Goal: Transaction & Acquisition: Purchase product/service

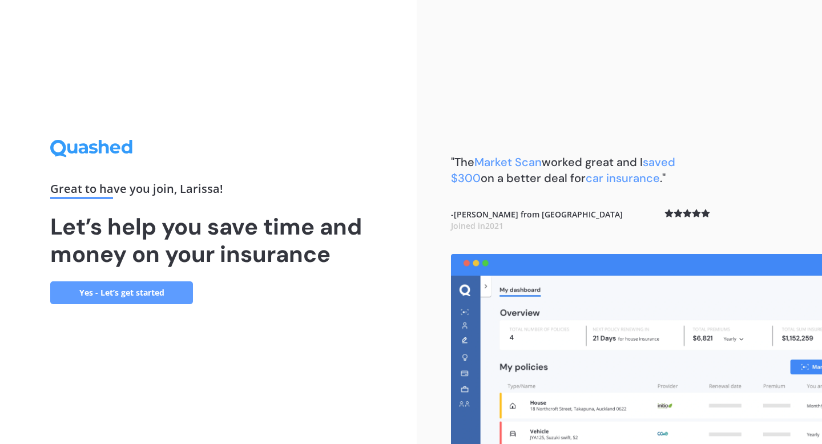
click at [143, 294] on link "Yes - Let’s get started" at bounding box center [121, 292] width 143 height 23
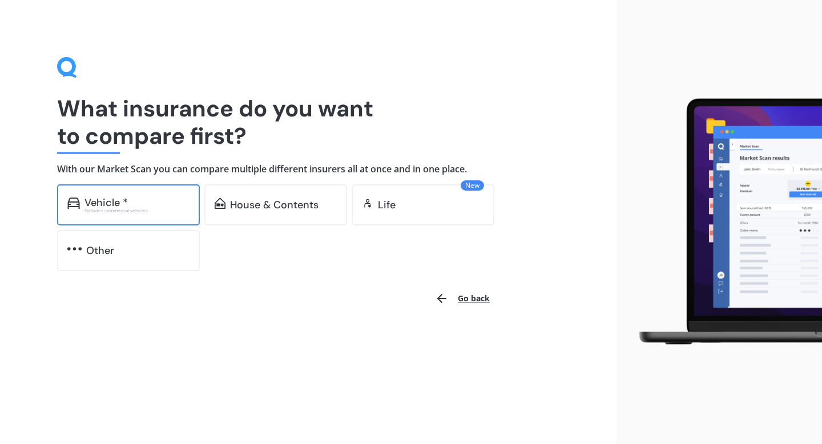
click at [135, 213] on div "Excludes commercial vehicles" at bounding box center [136, 210] width 105 height 5
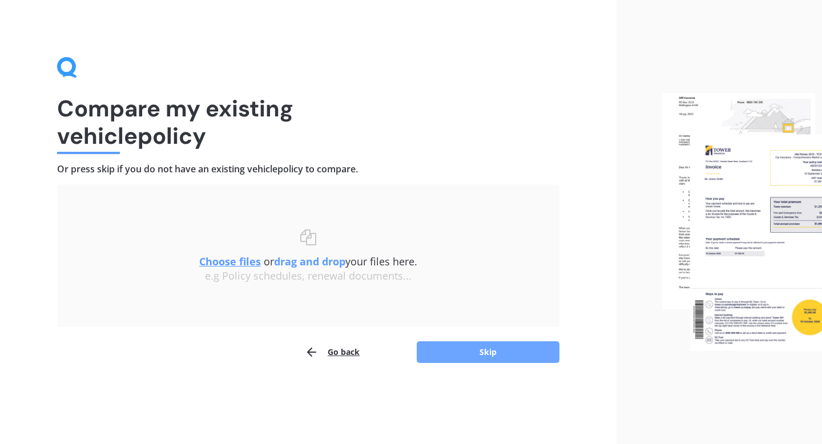
click at [450, 354] on button "Skip" at bounding box center [488, 352] width 143 height 22
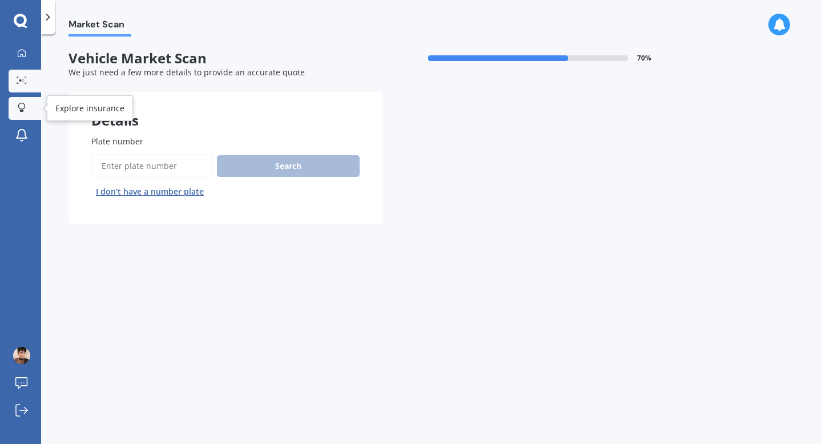
click at [26, 110] on div at bounding box center [21, 108] width 17 height 11
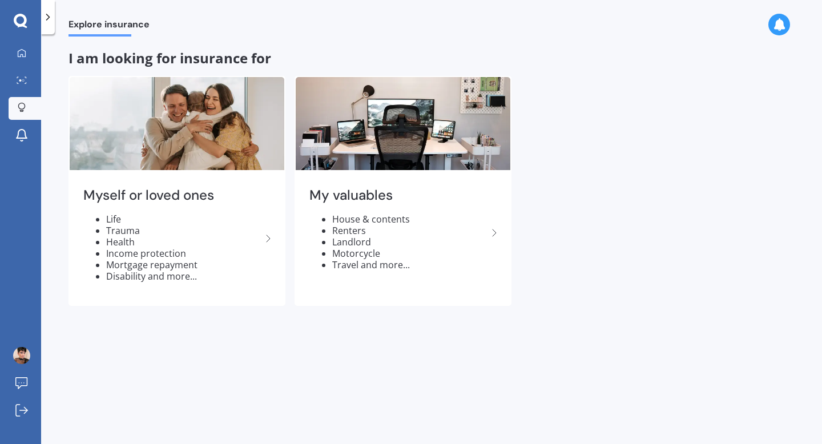
click at [19, 17] on icon at bounding box center [21, 21] width 14 height 15
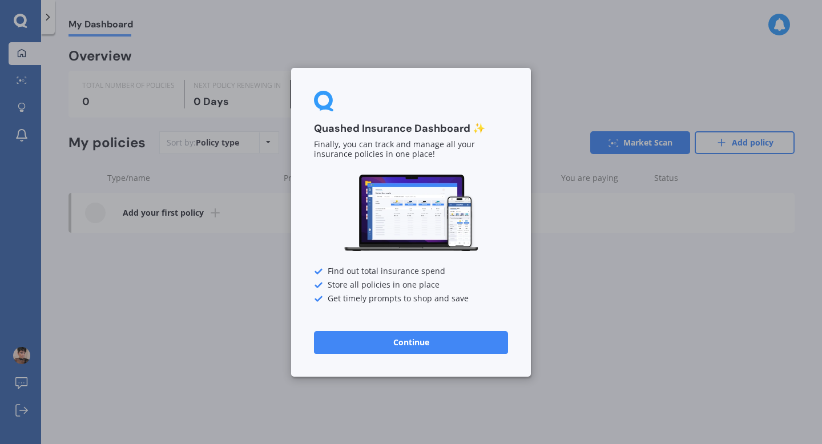
click at [366, 340] on button "Continue" at bounding box center [411, 341] width 194 height 23
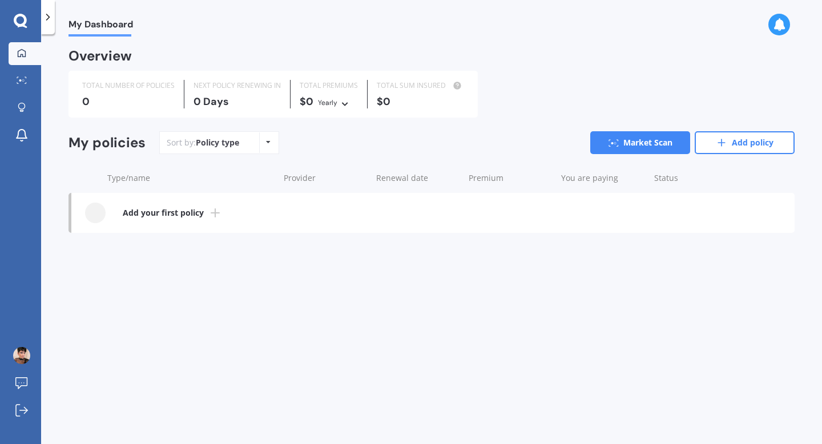
click at [49, 16] on polyline at bounding box center [48, 17] width 3 height 6
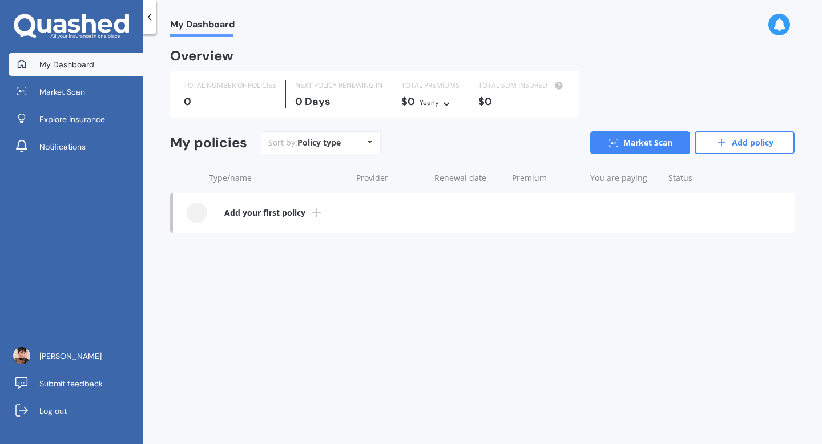
click at [48, 18] on icon at bounding box center [71, 27] width 115 height 26
click at [49, 62] on span "My Dashboard" at bounding box center [66, 64] width 55 height 11
click at [33, 357] on link "Larissa Camargo" at bounding box center [76, 356] width 134 height 23
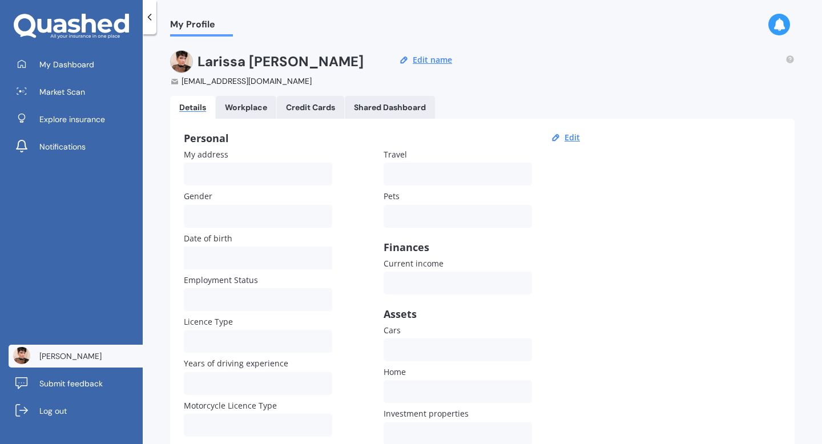
click at [231, 101] on link "Workplace" at bounding box center [246, 107] width 60 height 23
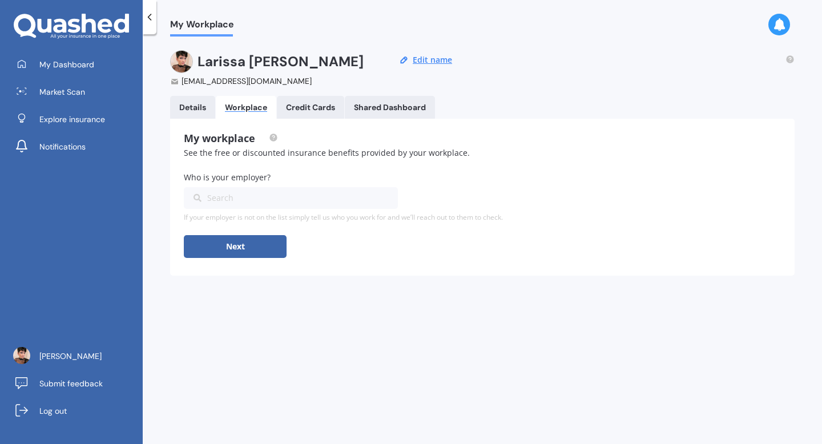
click at [297, 100] on Cards "Credit Cards" at bounding box center [310, 107] width 67 height 23
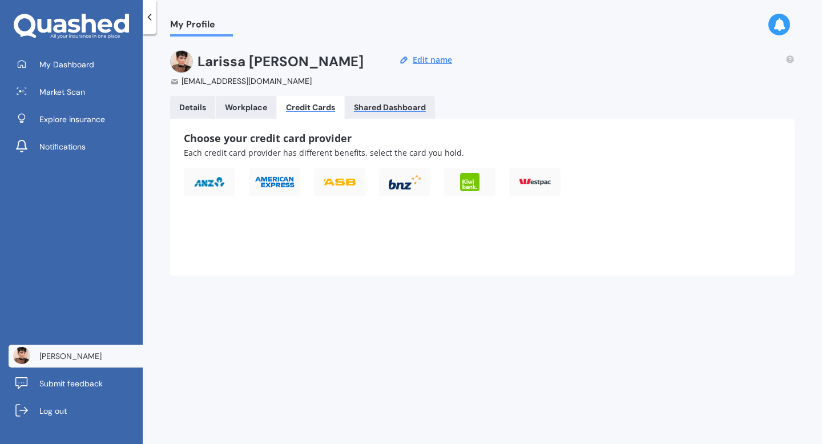
click at [397, 110] on div "Shared Dashboard" at bounding box center [390, 108] width 72 height 10
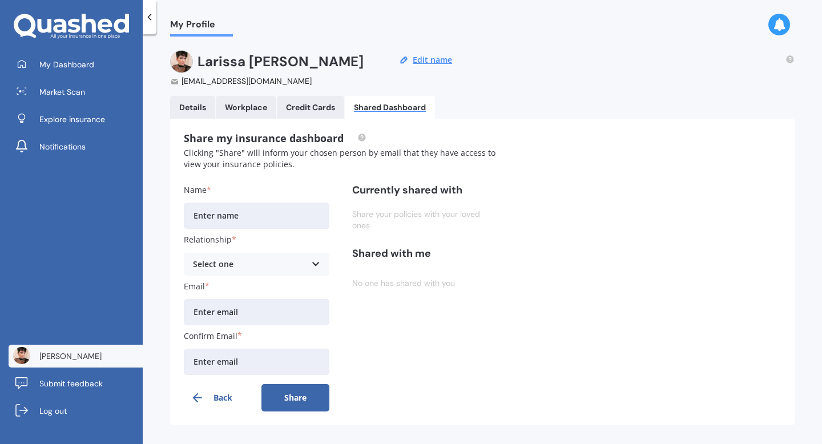
click at [71, 23] on icon at bounding box center [74, 26] width 13 height 14
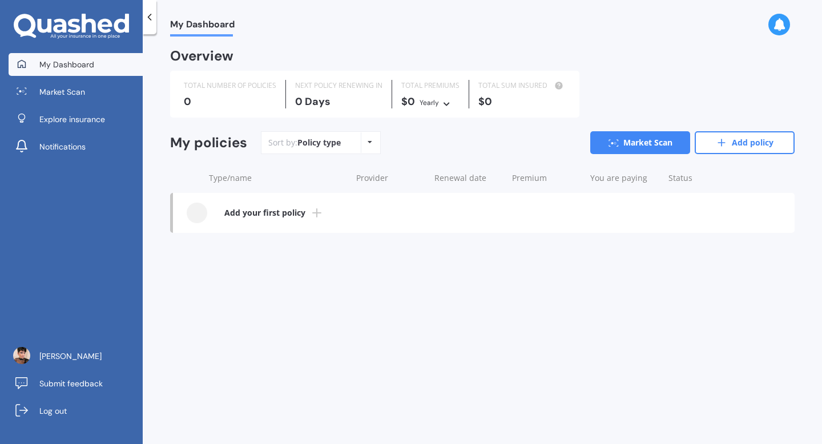
click at [49, 27] on icon at bounding box center [44, 26] width 14 height 14
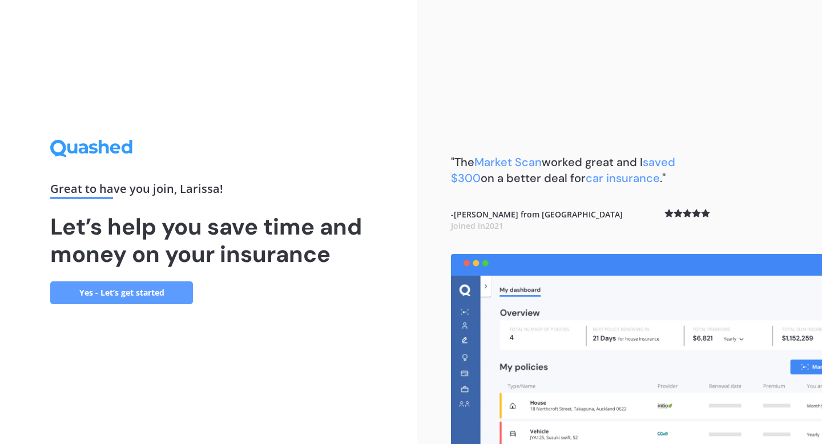
click at [96, 301] on link "Yes - Let’s get started" at bounding box center [121, 292] width 143 height 23
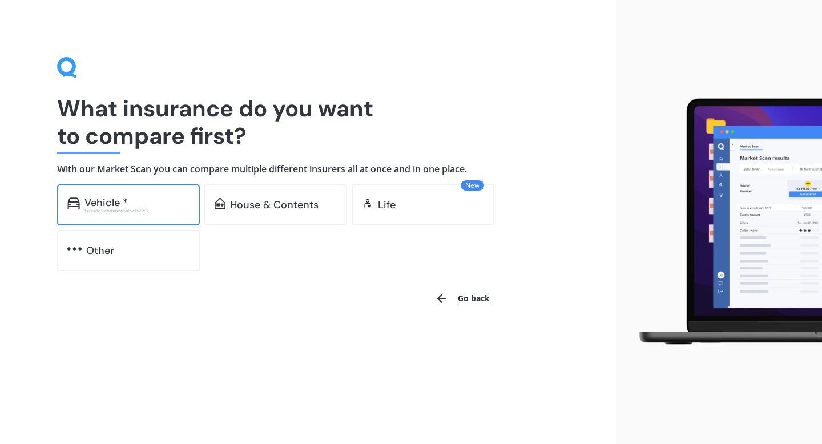
click at [119, 215] on div "Vehicle * Excludes commercial vehicles" at bounding box center [128, 204] width 143 height 41
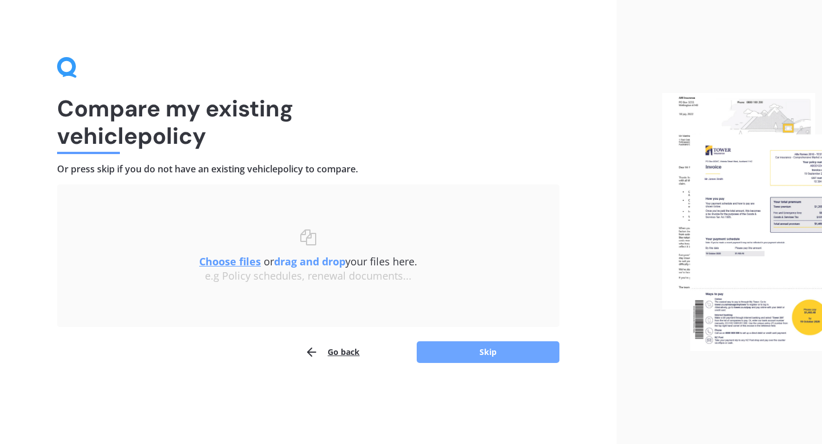
click at [443, 362] on button "Skip" at bounding box center [488, 352] width 143 height 22
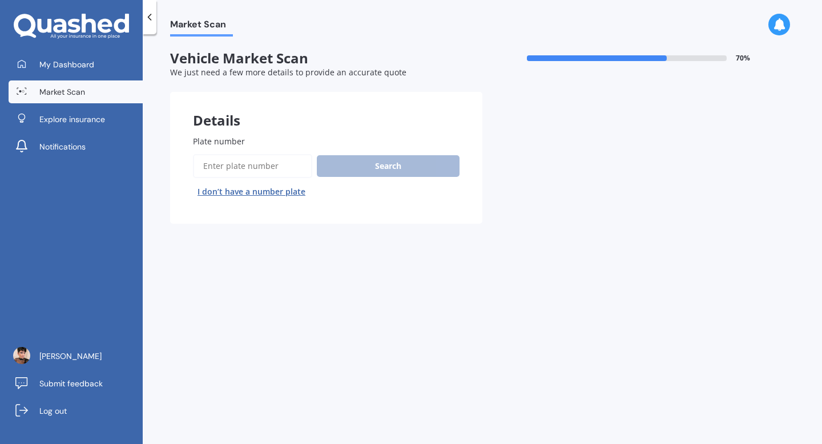
click at [255, 161] on input "Plate number" at bounding box center [252, 166] width 119 height 24
click at [257, 191] on button "I don’t have a number plate" at bounding box center [251, 192] width 117 height 18
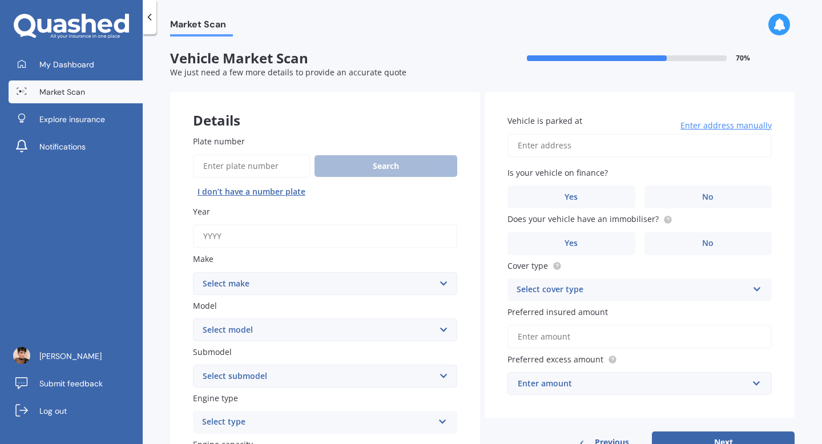
click at [247, 225] on input "Year" at bounding box center [325, 236] width 264 height 24
type input "2005"
click at [262, 284] on select "Select make AC ALFA ROMEO ASTON MARTIN AUDI AUSTIN BEDFORD Bentley BMW BYD CADI…" at bounding box center [325, 283] width 264 height 23
select select "NISSAN"
click at [193, 272] on select "Select make AC ALFA ROMEO ASTON MARTIN AUDI AUSTIN BEDFORD Bentley BMW BYD CADI…" at bounding box center [325, 283] width 264 height 23
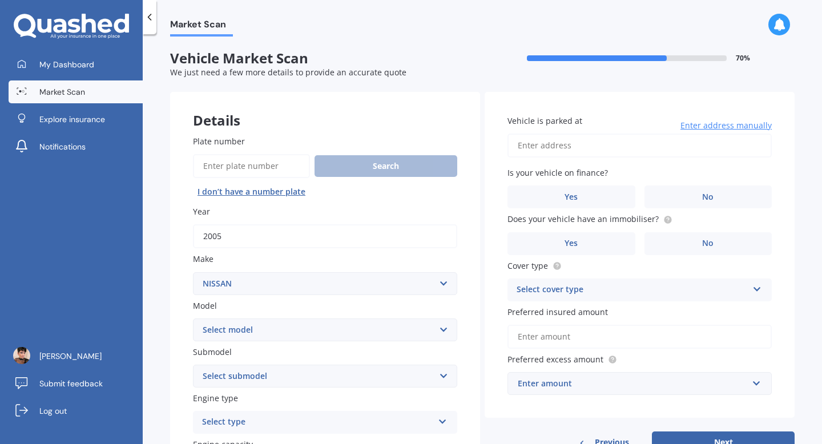
scroll to position [109, 0]
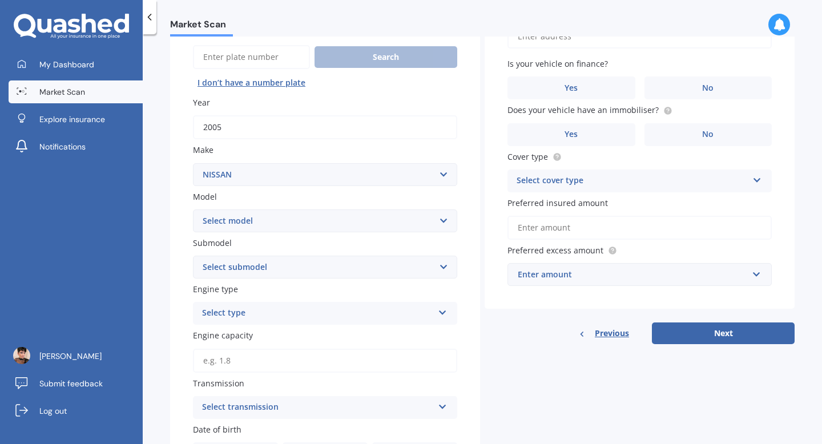
click at [257, 221] on select "Select model 1200 180SX 200SX 300ZX 350Z 370Z Ad Altima ARIYA Atlas Avenir Basa…" at bounding box center [325, 220] width 264 height 23
select select "SERENA"
click at [193, 209] on select "Select model 1200 180SX 200SX 300ZX 350Z 370Z Ad Altima ARIYA Atlas Avenir Basa…" at bounding box center [325, 220] width 264 height 23
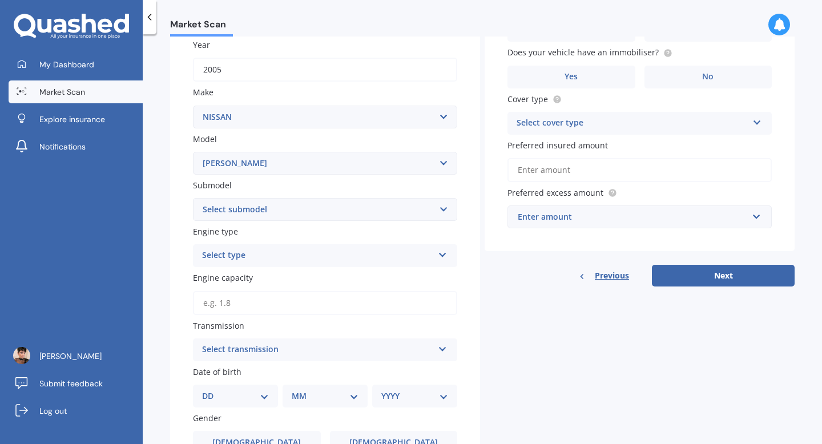
scroll to position [202, 0]
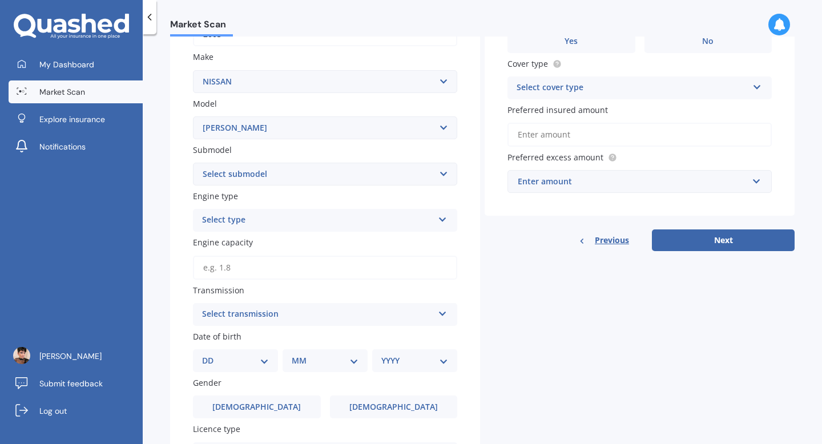
click at [260, 183] on select "Select submodel (All other) Hybrid Petrol Turbo Diesel" at bounding box center [325, 174] width 264 height 23
select select "PETROL"
click at [193, 163] on select "Select submodel (All other) Hybrid Petrol Turbo Diesel" at bounding box center [325, 174] width 264 height 23
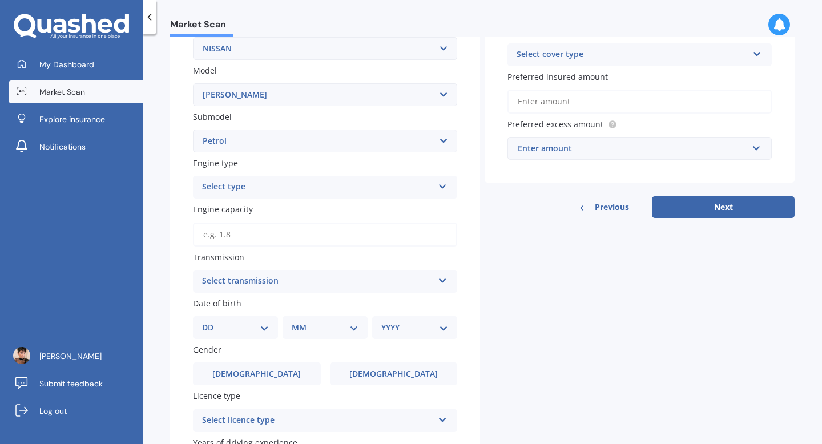
scroll to position [240, 0]
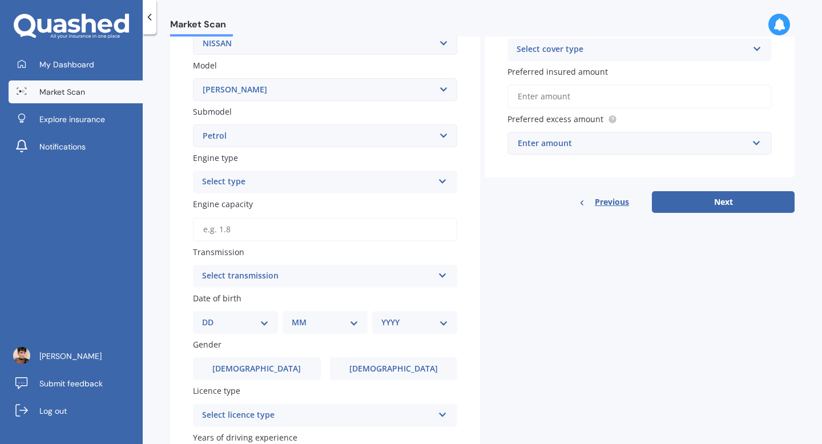
click at [252, 185] on div "Select type" at bounding box center [317, 182] width 231 height 14
click at [244, 203] on div "Petrol" at bounding box center [324, 204] width 263 height 21
click at [237, 233] on input "Engine capacity" at bounding box center [325, 229] width 264 height 24
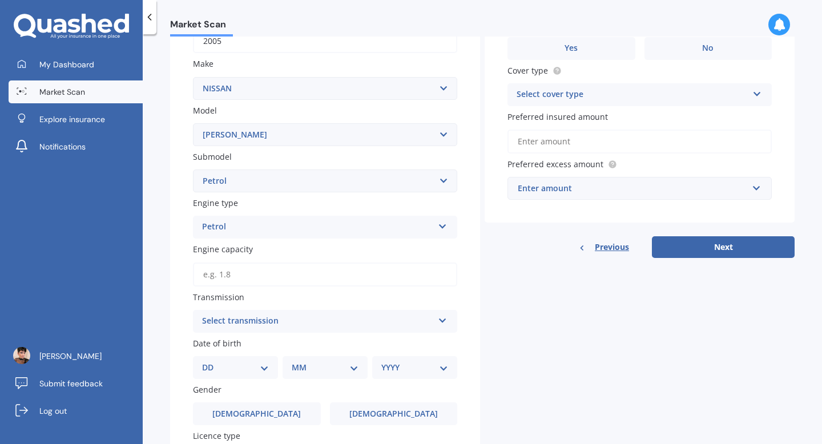
scroll to position [213, 0]
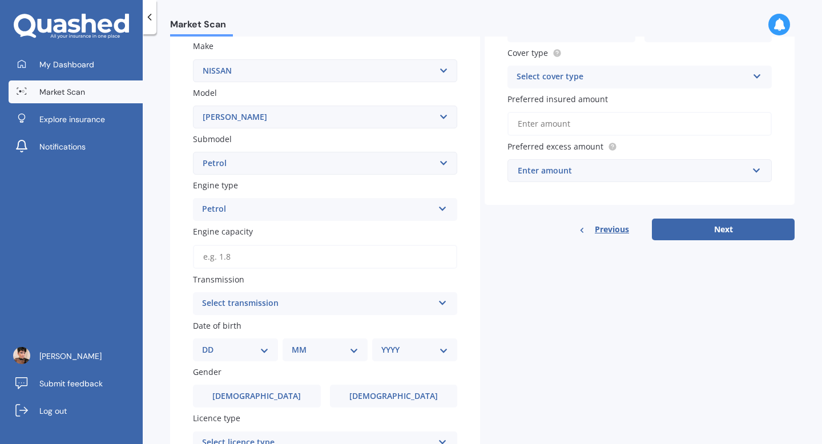
click at [229, 260] on input "Engine capacity" at bounding box center [325, 257] width 264 height 24
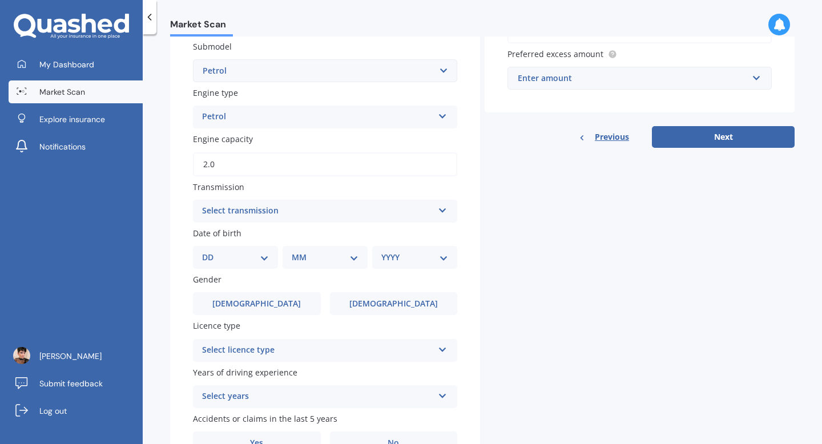
type input "2.0"
click at [312, 218] on div "Select transmission Auto Manual Other" at bounding box center [325, 211] width 264 height 23
click at [379, 236] on div "Auto" at bounding box center [324, 233] width 263 height 21
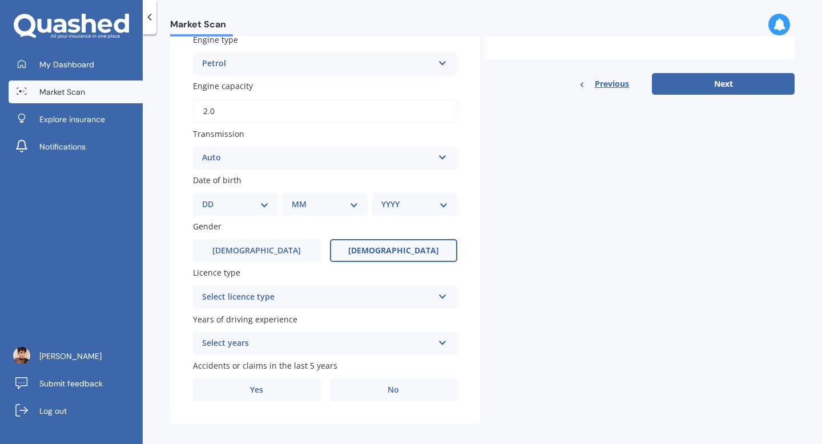
scroll to position [368, 0]
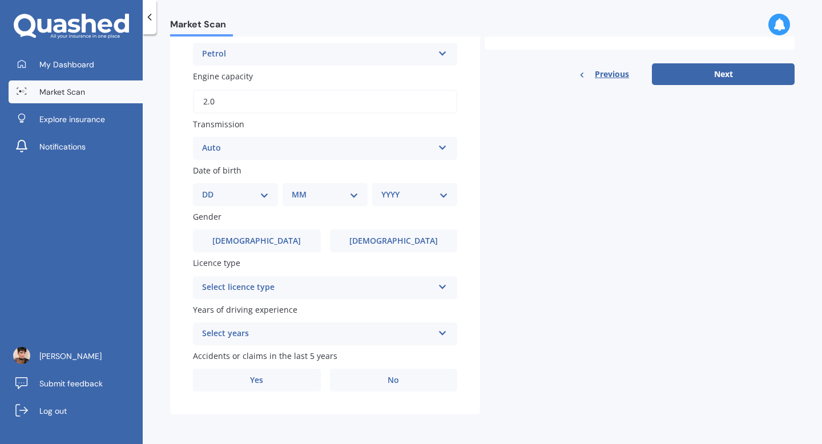
click at [251, 196] on select "DD 01 02 03 04 05 06 07 08 09 10 11 12 13 14 15 16 17 18 19 20 21 22 23 24 25 2…" at bounding box center [235, 194] width 67 height 13
select select "24"
click at [211, 188] on select "DD 01 02 03 04 05 06 07 08 09 10 11 12 13 14 15 16 17 18 19 20 21 22 23 24 25 2…" at bounding box center [235, 194] width 67 height 13
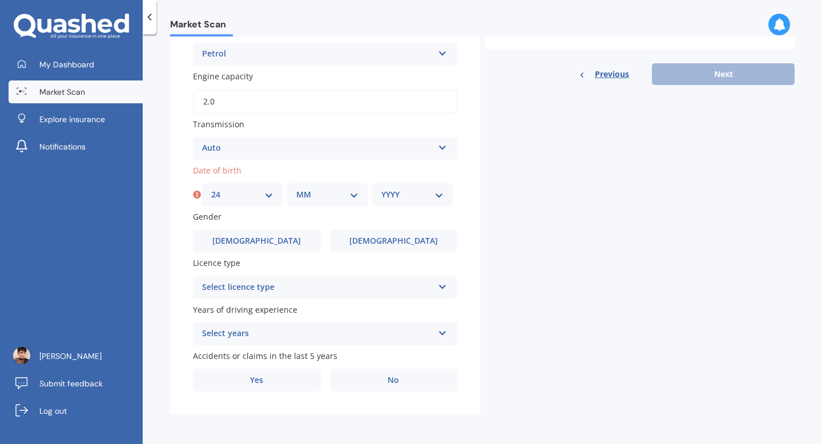
click at [321, 196] on select "MM 01 02 03 04 05 06 07 08 09 10 11 12" at bounding box center [327, 194] width 62 height 13
click at [296, 188] on select "MM 01 02 03 04 05 06 07 08 09 10 11 12" at bounding box center [327, 194] width 62 height 13
click at [389, 192] on select "YYYY 2025 2024 2023 2022 2021 2020 2019 2018 2017 2016 2015 2014 2013 2012 2011…" at bounding box center [412, 194] width 62 height 13
click at [323, 195] on select "MM 01 02 03 04 05 06 07 08 09 10 11 12" at bounding box center [327, 194] width 62 height 13
select select "03"
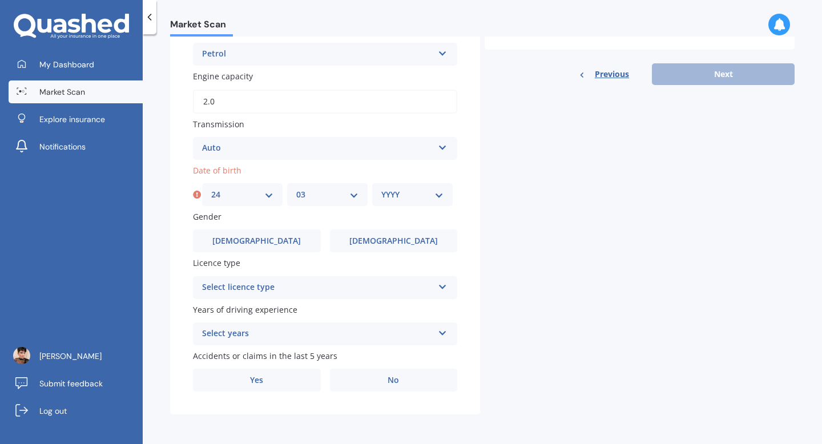
click at [296, 188] on select "MM 01 02 03 04 05 06 07 08 09 10 11 12" at bounding box center [327, 194] width 62 height 13
click at [402, 207] on div "Plate number Search I don’t have a number plate Year 2005 Make Select make AC A…" at bounding box center [325, 79] width 310 height 670
click at [402, 200] on select "YYYY 2025 2024 2023 2022 2021 2020 2019 2018 2017 2016 2015 2014 2013 2012 2011…" at bounding box center [412, 194] width 62 height 13
select select "2000"
click at [381, 188] on select "YYYY 2025 2024 2023 2022 2021 2020 2019 2018 2017 2016 2015 2014 2013 2012 2011…" at bounding box center [412, 194] width 62 height 13
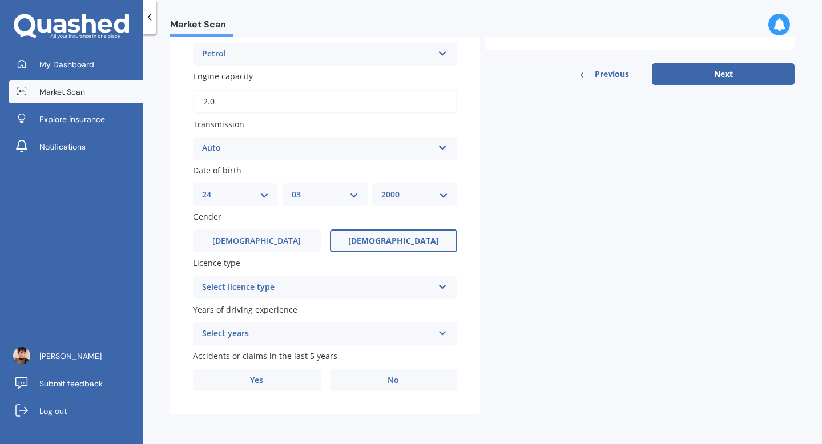
click at [365, 232] on label "Female" at bounding box center [394, 240] width 128 height 23
click at [0, 0] on input "Female" at bounding box center [0, 0] width 0 height 0
click at [315, 292] on div "Select licence type" at bounding box center [317, 288] width 231 height 14
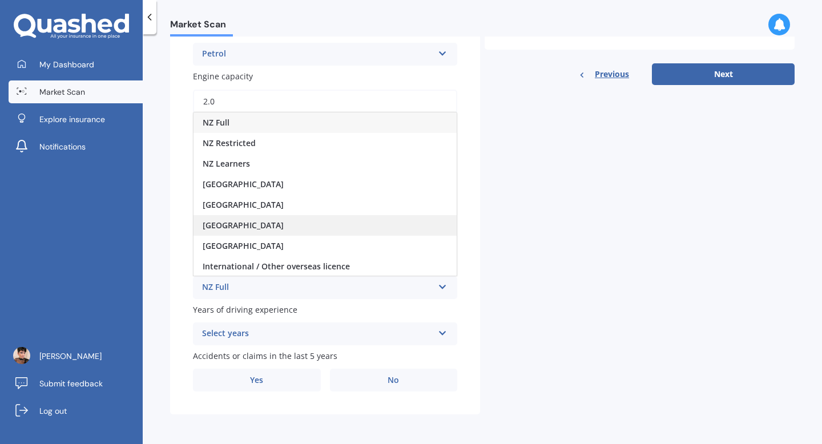
scroll to position [1, 0]
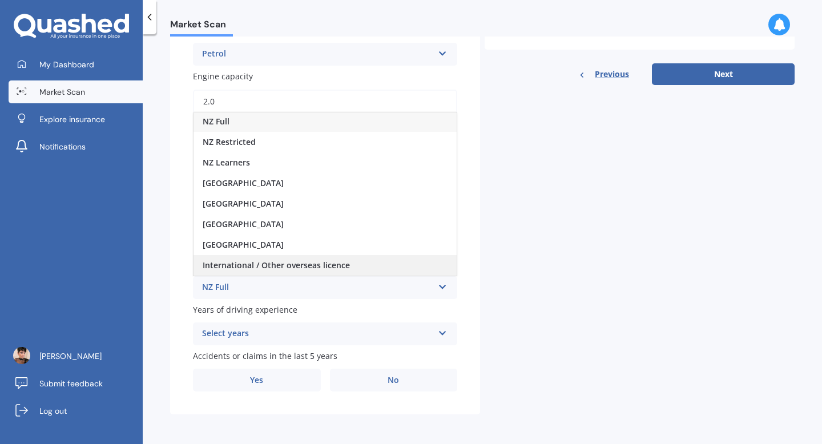
click at [283, 268] on span "International / Other overseas licence" at bounding box center [276, 265] width 147 height 11
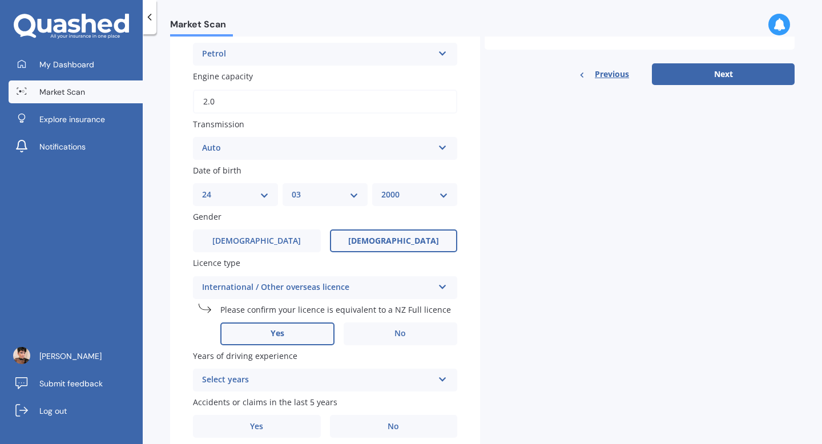
click at [275, 343] on label "Yes" at bounding box center [277, 333] width 114 height 23
click at [0, 0] on input "Yes" at bounding box center [0, 0] width 0 height 0
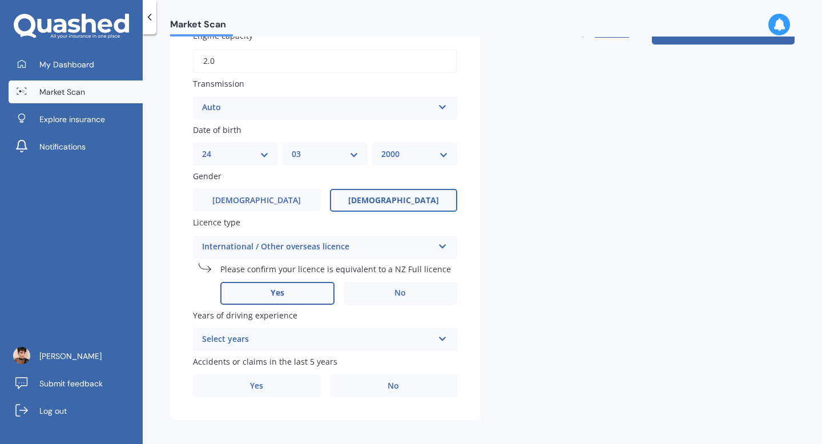
scroll to position [414, 0]
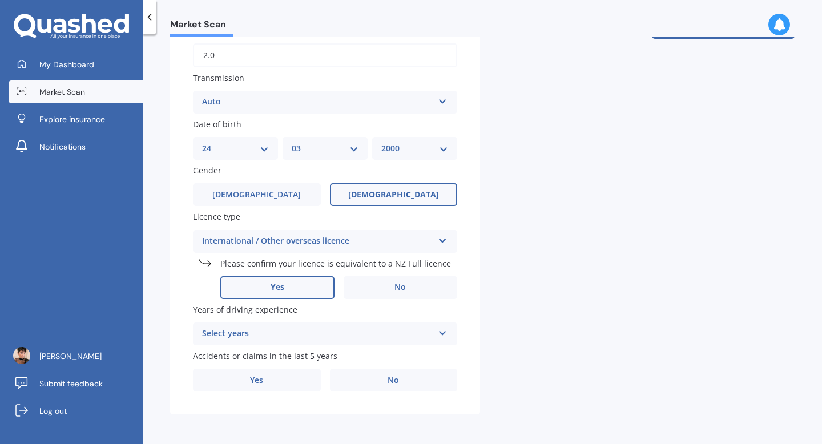
click at [296, 328] on div "Select years" at bounding box center [317, 334] width 231 height 14
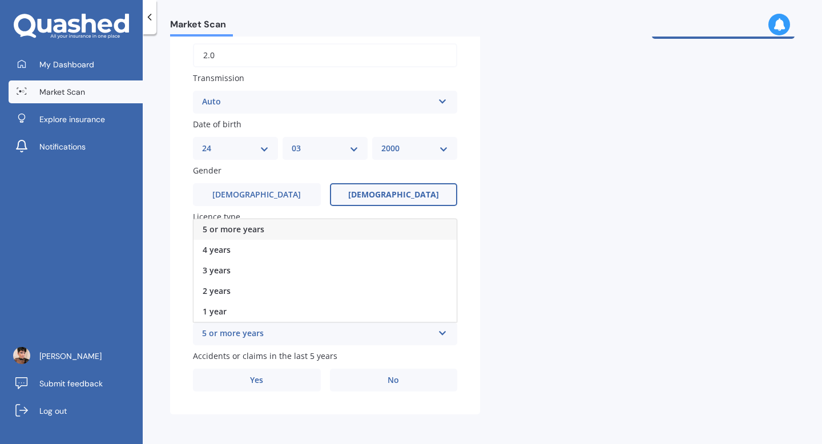
click at [291, 230] on div "5 or more years" at bounding box center [324, 229] width 263 height 21
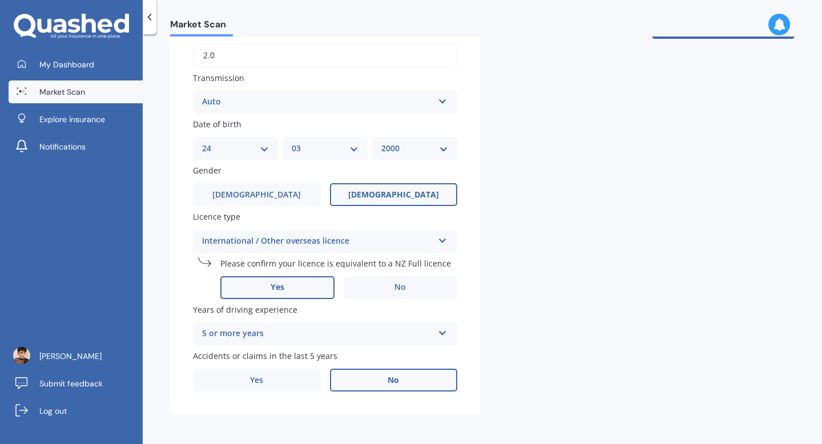
click at [365, 370] on label "No" at bounding box center [394, 380] width 128 height 23
click at [0, 0] on input "No" at bounding box center [0, 0] width 0 height 0
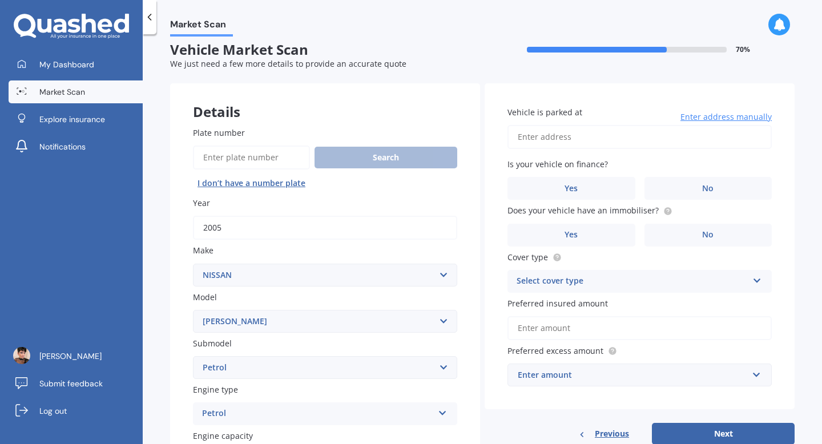
scroll to position [0, 0]
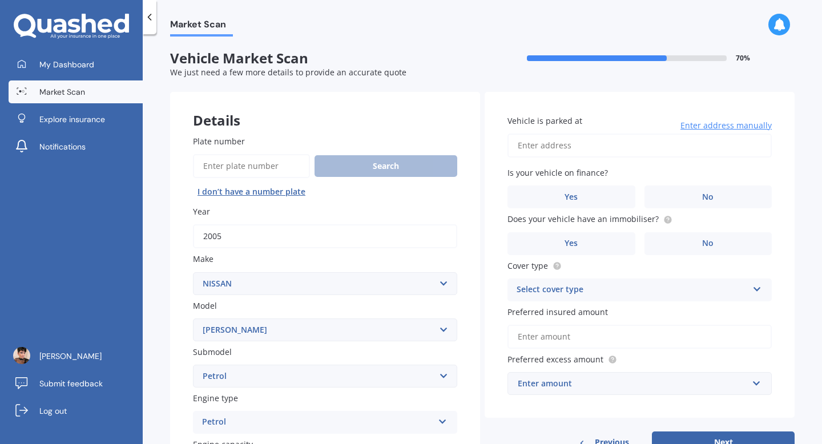
click at [578, 151] on input "Vehicle is parked at" at bounding box center [639, 146] width 264 height 24
click at [577, 152] on input "10 Singleton Street, Waikari 7420, Nova Zelândia" at bounding box center [639, 146] width 264 height 24
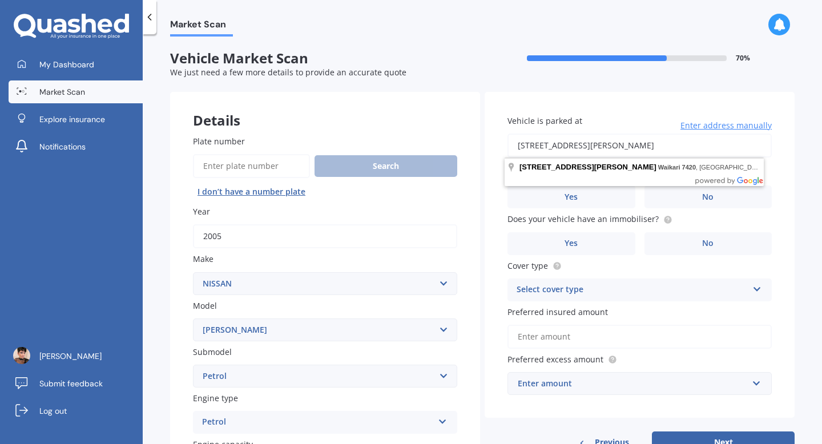
click at [629, 146] on input "10 Singleton Street, Waikari 7420, Nova Zelândia" at bounding box center [639, 146] width 264 height 24
drag, startPoint x: 719, startPoint y: 141, endPoint x: 587, endPoint y: 143, distance: 131.8
click at [587, 143] on input "10 Singleton Street, Waikari 7420, Nova Zelândia" at bounding box center [639, 146] width 264 height 24
type input "10 Singleton Lane,"
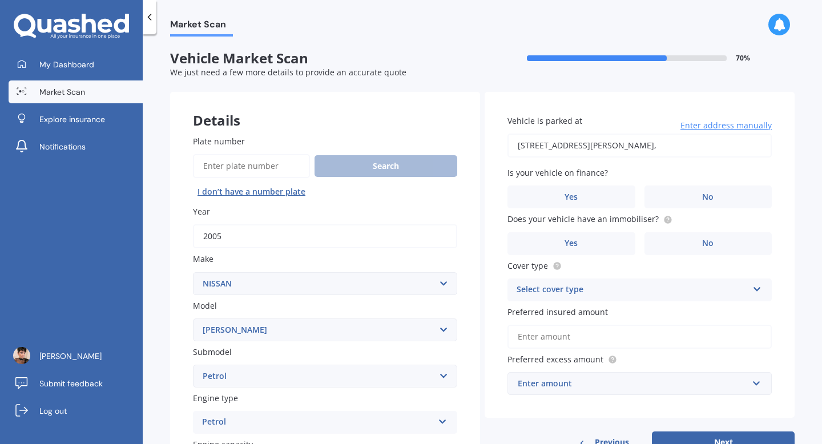
click at [694, 123] on span "Enter address manually" at bounding box center [725, 125] width 91 height 11
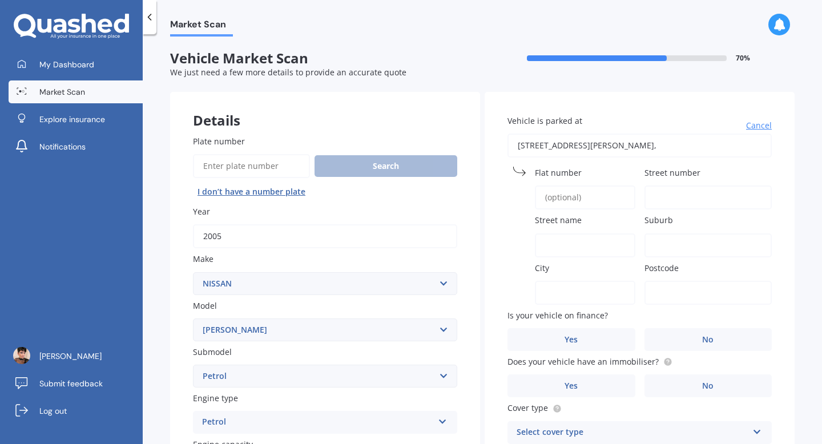
click at [564, 146] on input "10 Singleton Lane," at bounding box center [639, 146] width 264 height 24
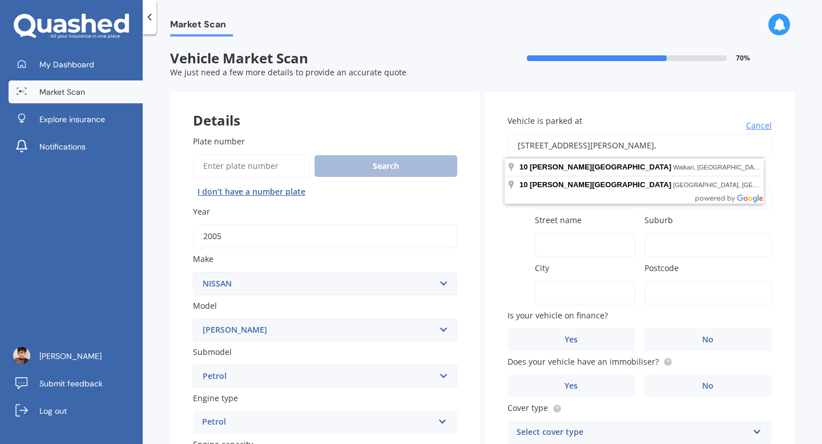
click at [564, 146] on input "10 Singleton Lane," at bounding box center [639, 146] width 264 height 24
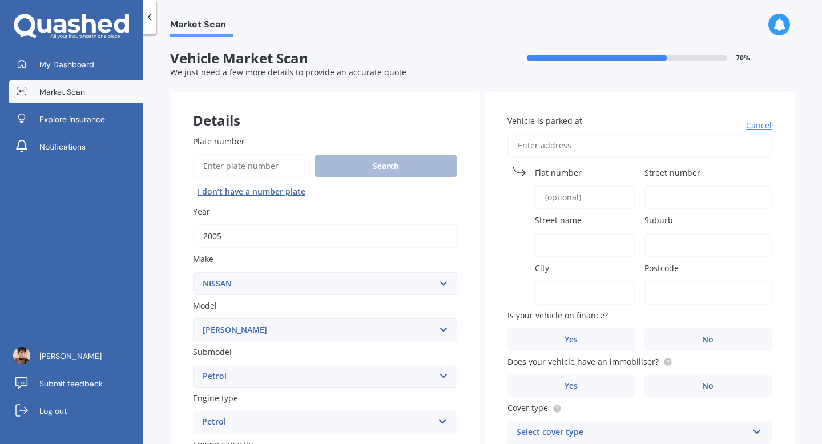
click at [582, 198] on input "Flat number" at bounding box center [585, 197] width 100 height 24
type input "10"
click at [670, 203] on input "Street number" at bounding box center [708, 197] width 128 height 24
type input "Shingleton"
click at [656, 204] on input "Shingleton" at bounding box center [708, 197] width 128 height 24
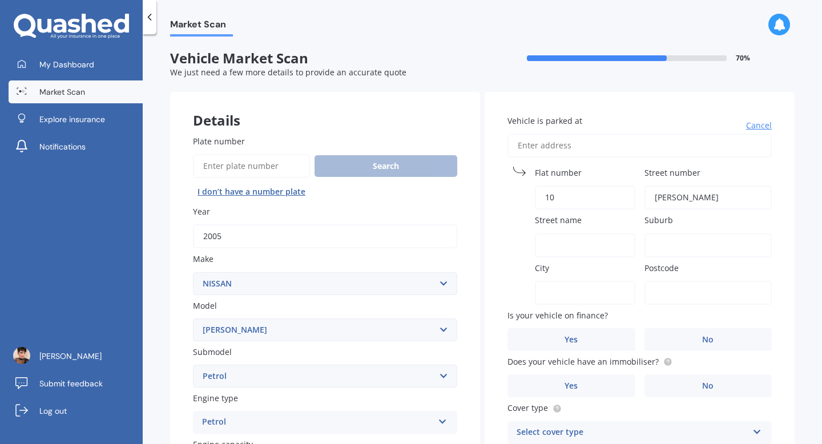
click at [656, 204] on input "Shingleton" at bounding box center [708, 197] width 128 height 24
click at [590, 237] on input "Street name" at bounding box center [585, 245] width 100 height 24
paste input "Shingleton"
type input "Shingleton"
click at [554, 185] on input "10" at bounding box center [585, 197] width 100 height 24
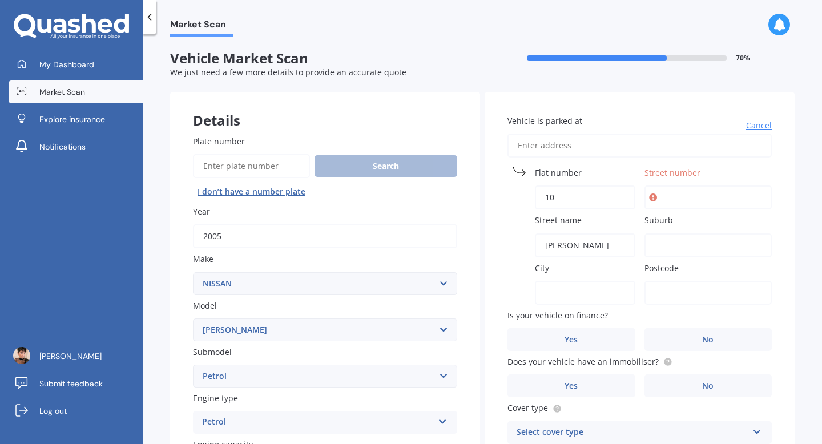
click at [554, 185] on input "10" at bounding box center [585, 197] width 100 height 24
click at [674, 195] on input "Street number" at bounding box center [708, 197] width 128 height 24
paste input "10"
type input "10"
click at [659, 240] on input "Suburb" at bounding box center [708, 245] width 128 height 24
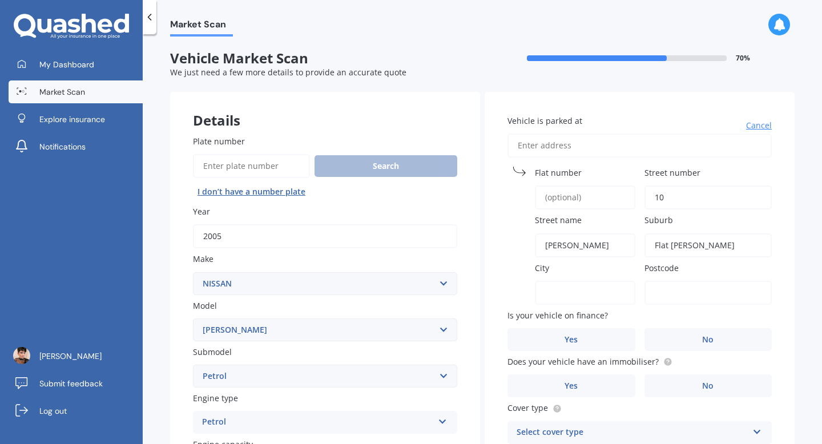
type input "Flat Bush"
click at [596, 286] on input "City" at bounding box center [585, 293] width 100 height 24
type input "Auckland"
click at [701, 290] on input "Postcode" at bounding box center [708, 293] width 128 height 24
click at [678, 294] on input "Postcode" at bounding box center [708, 293] width 128 height 24
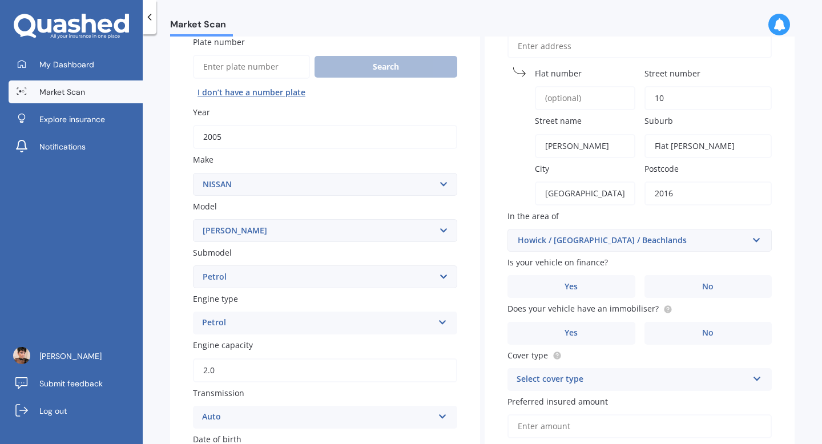
scroll to position [101, 0]
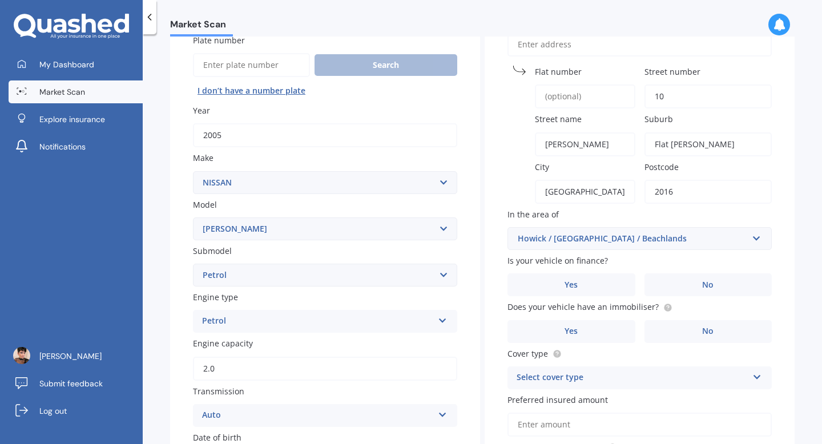
type input "2016"
click at [659, 248] on input "text" at bounding box center [635, 239] width 254 height 22
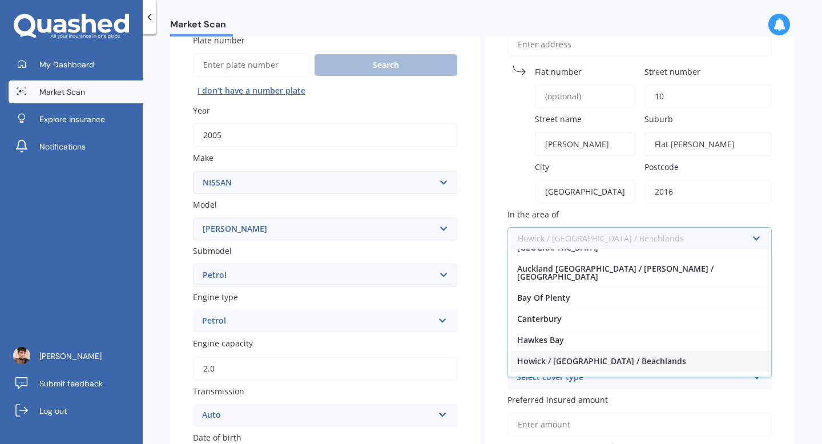
scroll to position [3, 0]
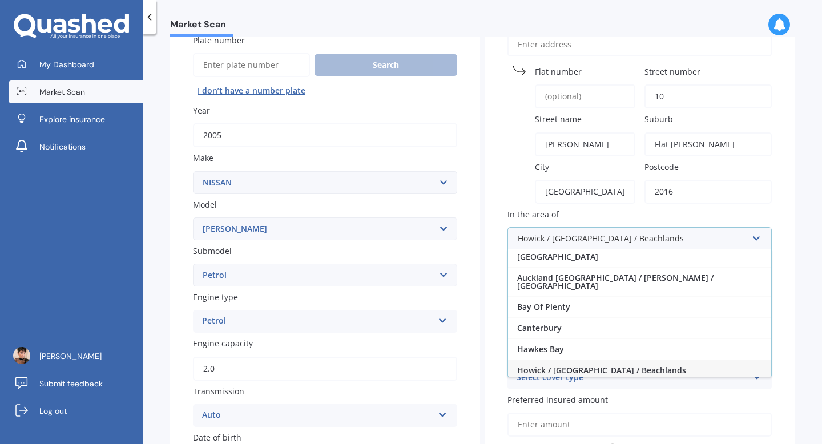
click at [604, 367] on span "Howick / Pakuranga / Beachlands" at bounding box center [601, 370] width 169 height 11
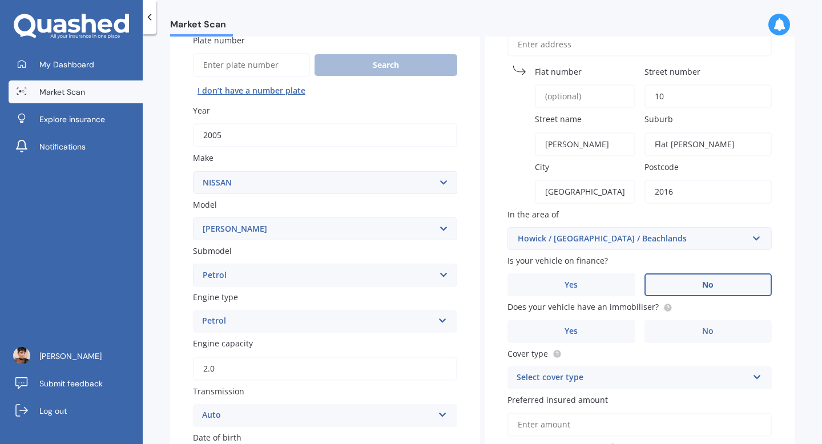
click at [658, 292] on label "No" at bounding box center [708, 284] width 128 height 23
click at [0, 0] on input "No" at bounding box center [0, 0] width 0 height 0
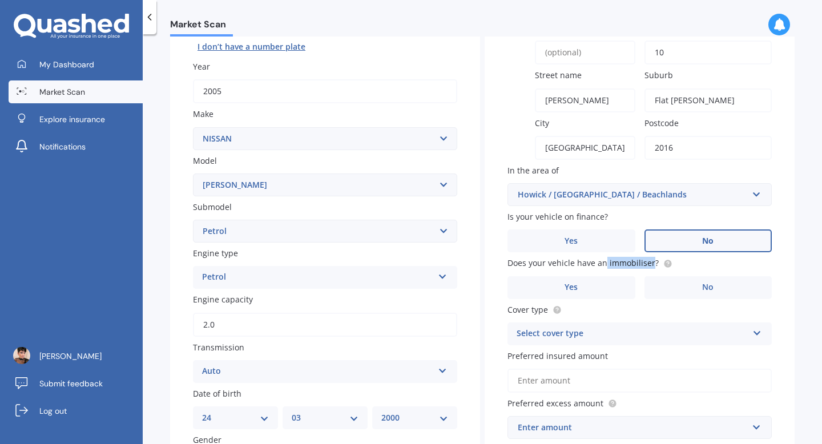
drag, startPoint x: 602, startPoint y: 261, endPoint x: 648, endPoint y: 262, distance: 45.7
click at [648, 262] on span "Does your vehicle have an immobiliser?" at bounding box center [582, 263] width 151 height 11
copy span "immobiliser"
click at [595, 295] on label "Yes" at bounding box center [571, 287] width 128 height 23
click at [0, 0] on input "Yes" at bounding box center [0, 0] width 0 height 0
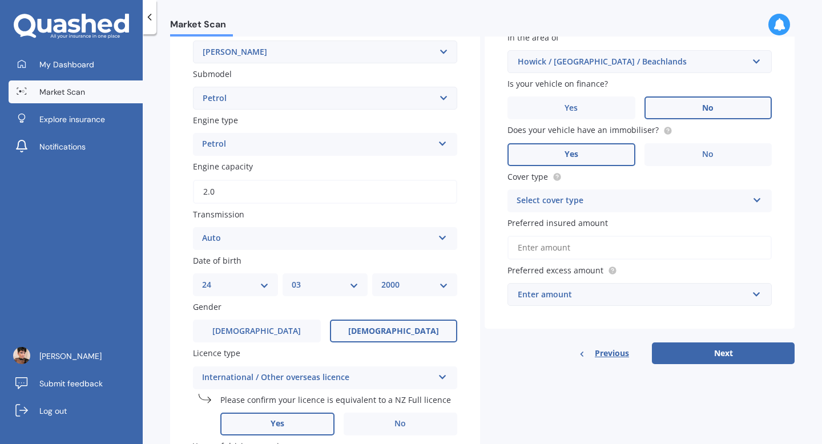
scroll to position [280, 0]
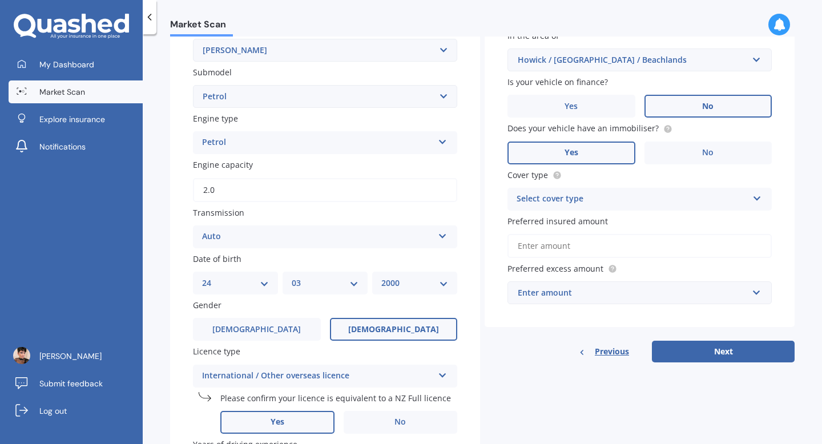
click at [625, 198] on div "Select cover type" at bounding box center [631, 199] width 231 height 14
click at [611, 221] on div "Comprehensive" at bounding box center [639, 221] width 263 height 21
click at [600, 247] on input "Preferred insured amount" at bounding box center [639, 246] width 264 height 24
click at [584, 292] on div "Enter amount" at bounding box center [633, 292] width 230 height 13
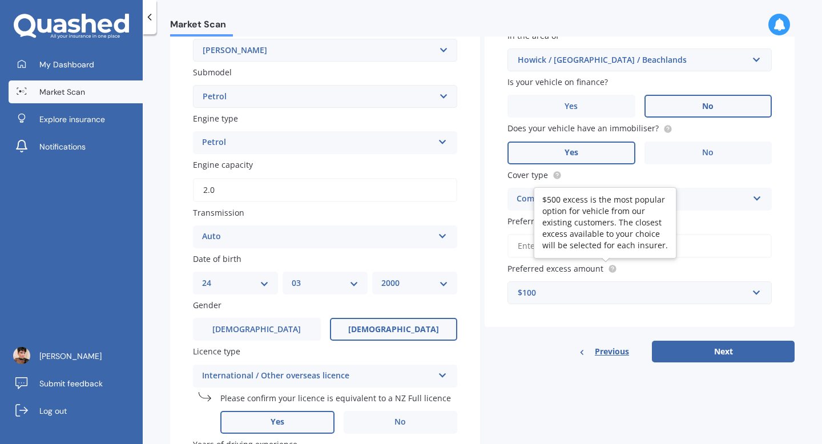
click at [608, 267] on icon at bounding box center [612, 268] width 9 height 9
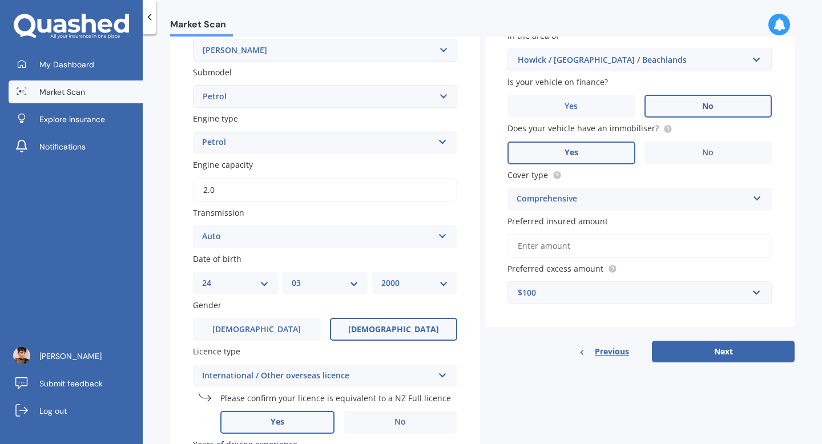
click at [612, 290] on div "$100" at bounding box center [633, 292] width 230 height 13
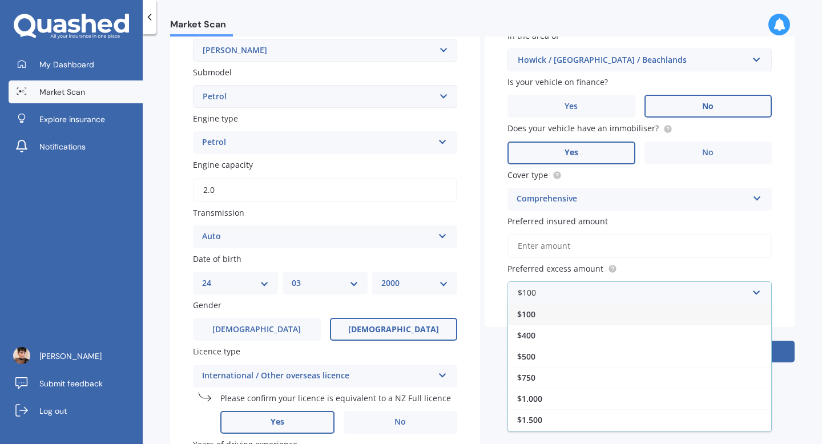
click at [598, 311] on div "$100" at bounding box center [639, 314] width 263 height 21
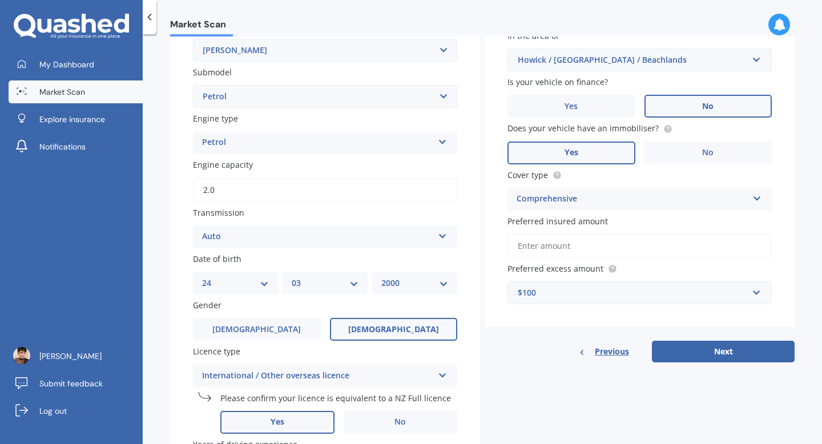
click at [615, 247] on input "Preferred insured amount" at bounding box center [639, 246] width 264 height 24
click at [678, 357] on button "Next" at bounding box center [723, 352] width 143 height 22
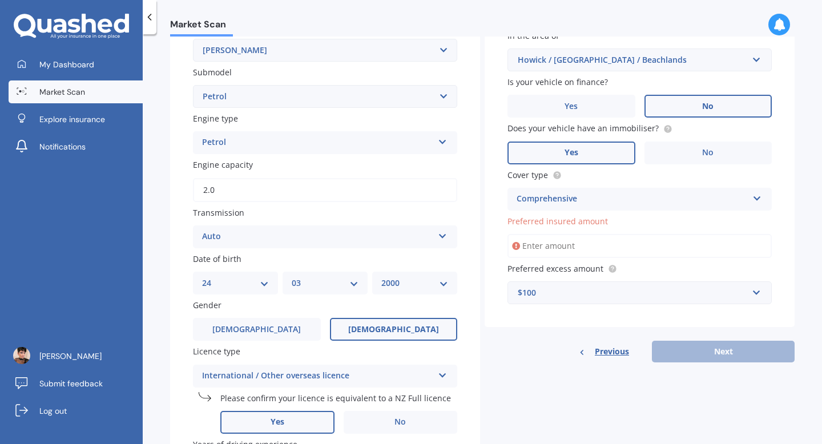
type input "$1"
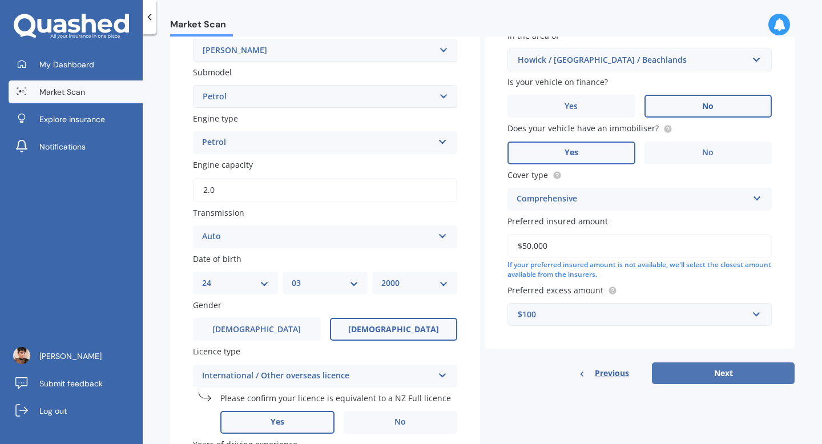
type input "$50,000"
click at [715, 379] on button "Next" at bounding box center [723, 373] width 143 height 22
select select "24"
select select "03"
select select "2000"
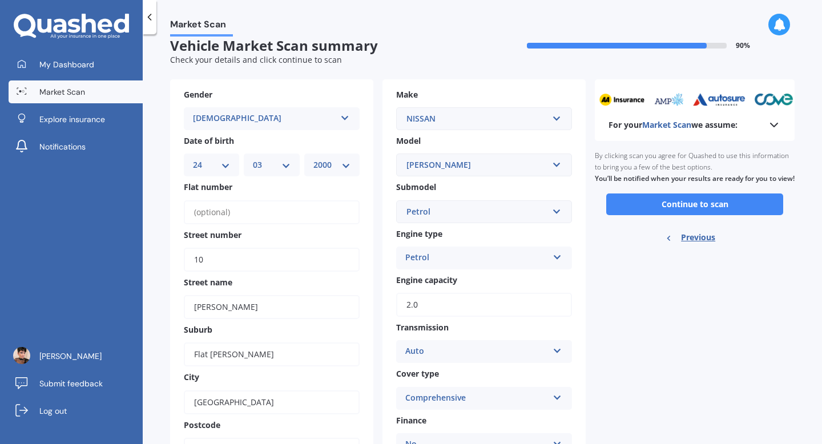
scroll to position [0, 0]
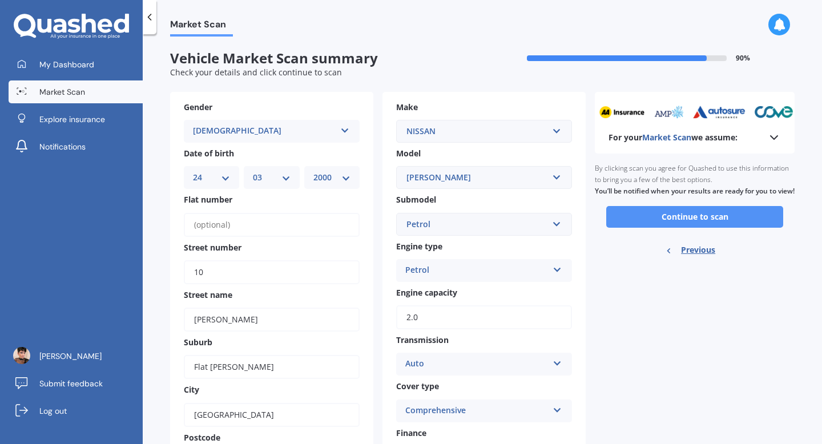
click at [720, 228] on button "Continue to scan" at bounding box center [694, 217] width 177 height 22
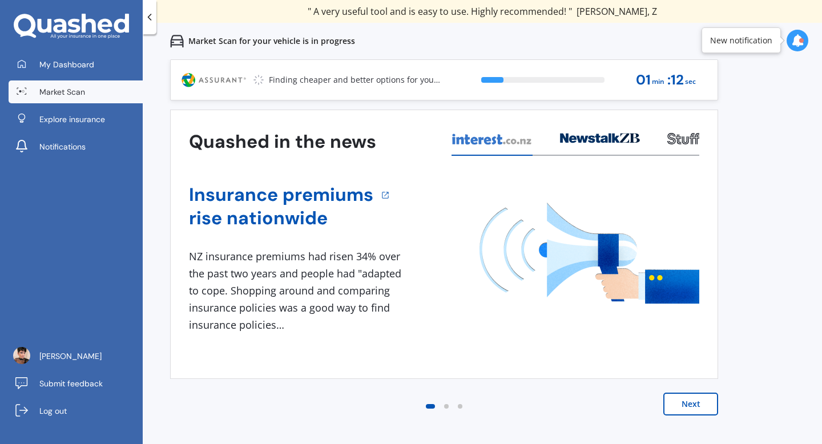
click at [714, 402] on button "Next" at bounding box center [690, 404] width 55 height 23
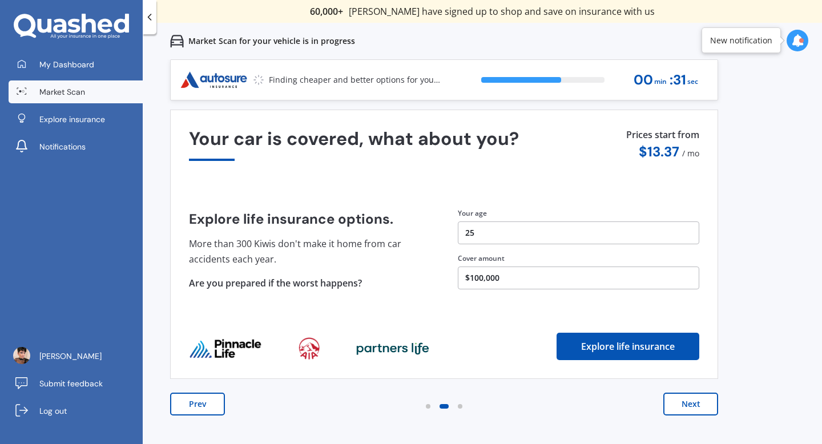
click at [693, 418] on div "Prev Next" at bounding box center [444, 416] width 548 height 46
click at [693, 410] on button "Next" at bounding box center [690, 404] width 55 height 23
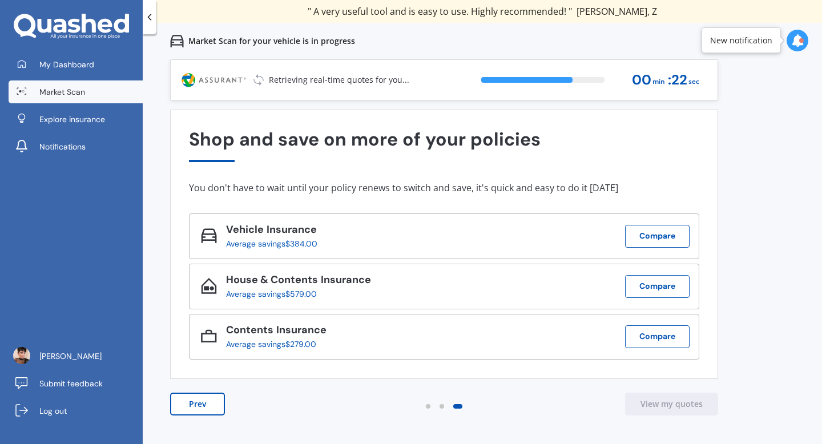
click at [209, 401] on button "Prev" at bounding box center [197, 404] width 55 height 23
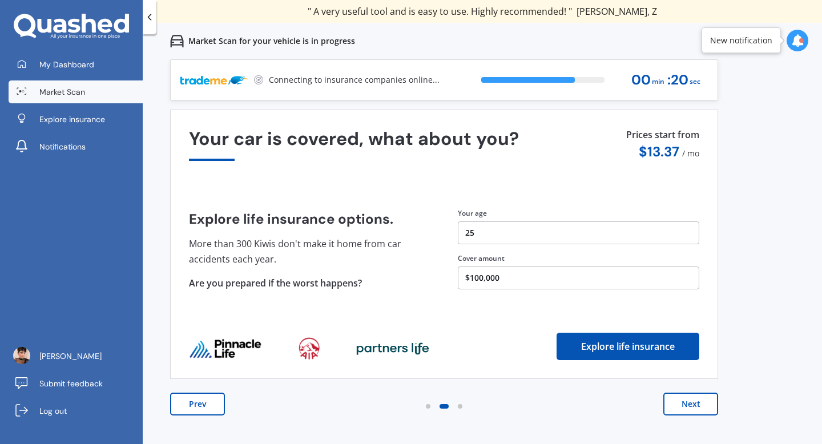
click at [510, 300] on div "Explore life insurance options. More than 300 Kiwis don't make it home from car…" at bounding box center [444, 249] width 510 height 112
click at [509, 293] on div "Explore life insurance options. More than 300 Kiwis don't make it home from car…" at bounding box center [444, 249] width 510 height 112
click at [488, 271] on button "$100,000" at bounding box center [578, 277] width 241 height 23
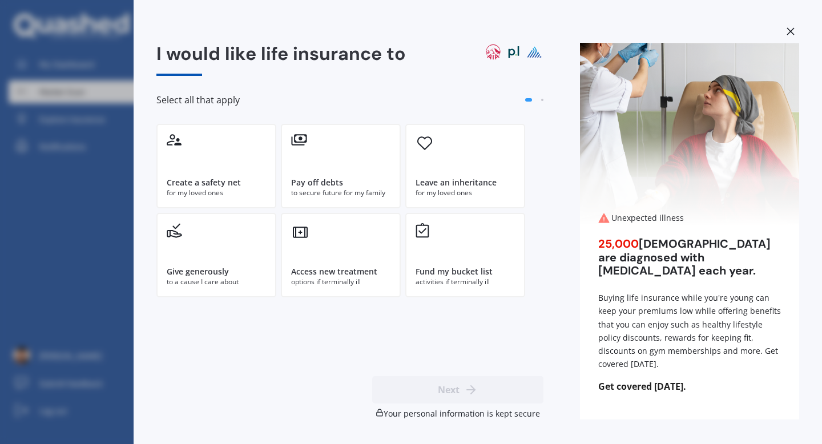
click at [787, 31] on icon at bounding box center [790, 31] width 8 height 8
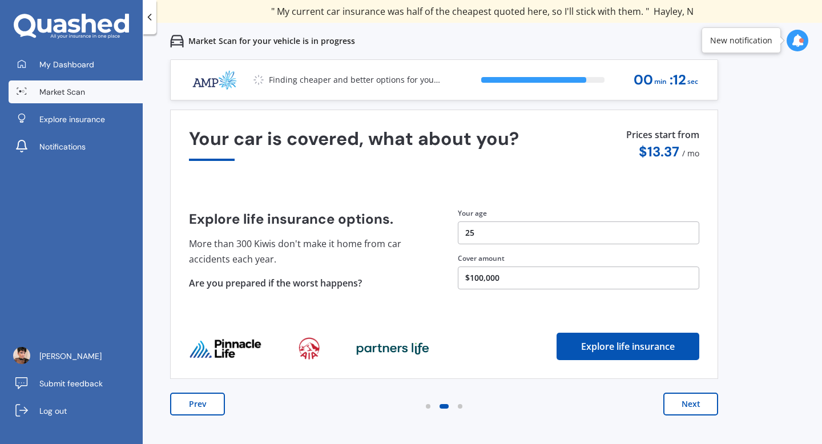
click at [191, 399] on button "Prev" at bounding box center [197, 404] width 55 height 23
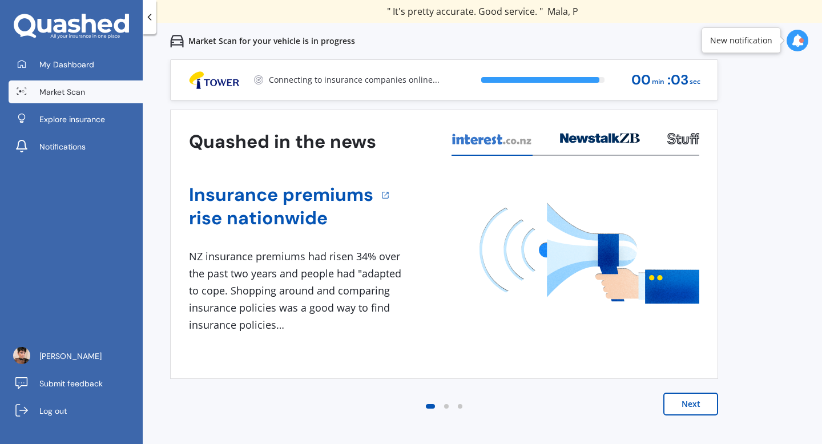
click at [162, 29] on div "Market Scan for your vehicle is in progress" at bounding box center [255, 41] width 199 height 37
click at [144, 19] on icon at bounding box center [149, 16] width 11 height 11
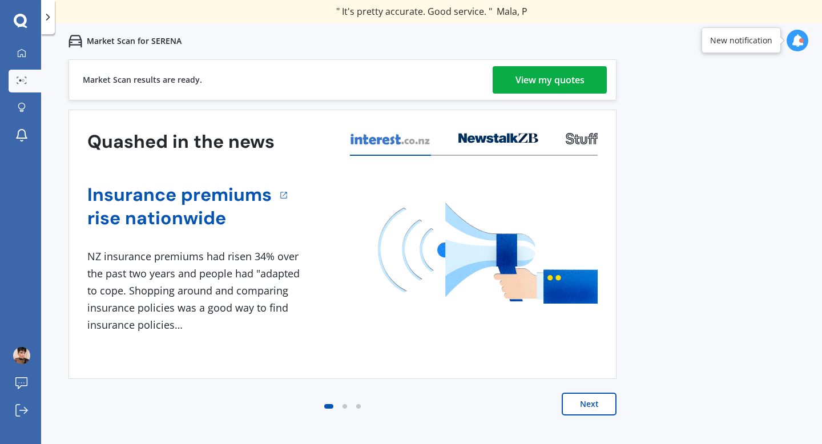
click at [44, 14] on icon at bounding box center [47, 16] width 11 height 11
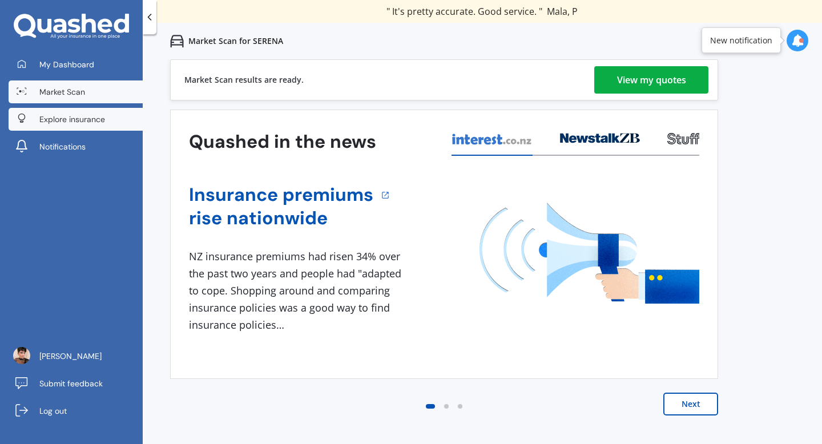
click at [38, 114] on link "Explore insurance" at bounding box center [76, 119] width 134 height 23
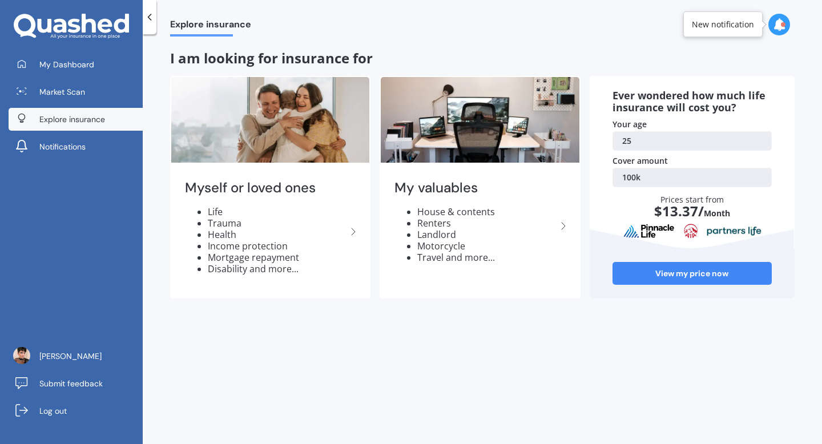
click at [630, 184] on link "100k" at bounding box center [691, 177] width 159 height 19
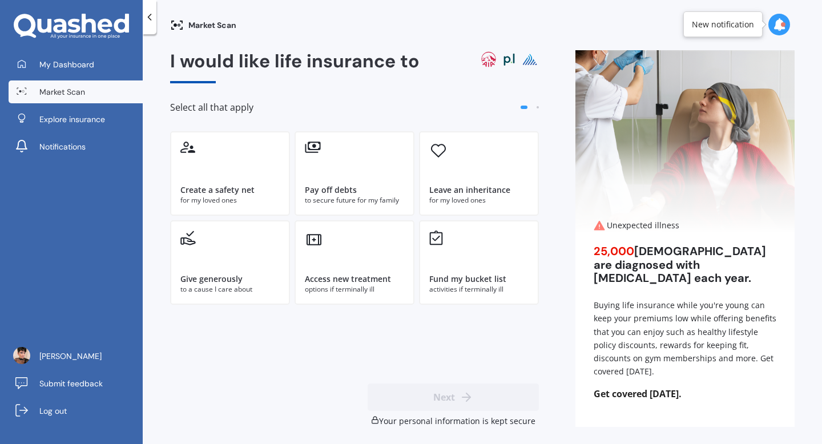
click at [630, 176] on img at bounding box center [684, 141] width 219 height 183
click at [79, 112] on link "Explore insurance" at bounding box center [76, 119] width 134 height 23
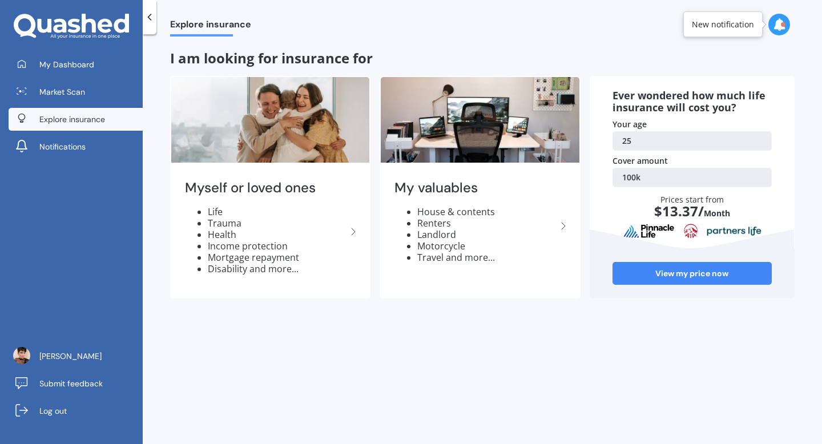
click at [628, 176] on link "100k" at bounding box center [691, 177] width 159 height 19
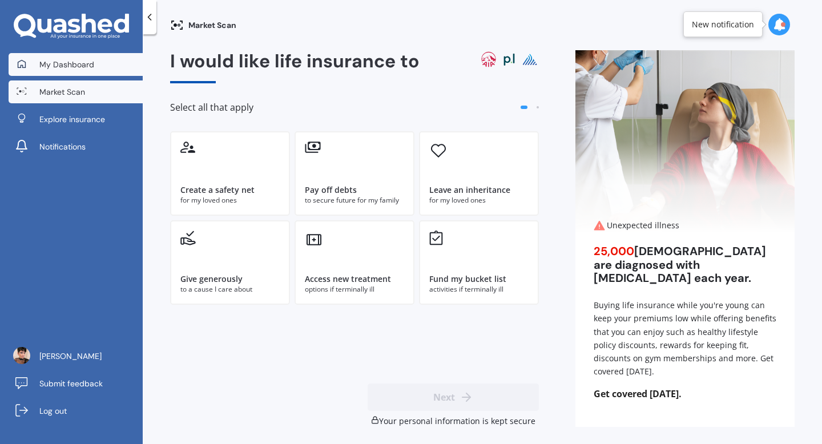
click at [74, 60] on span "My Dashboard" at bounding box center [66, 64] width 55 height 11
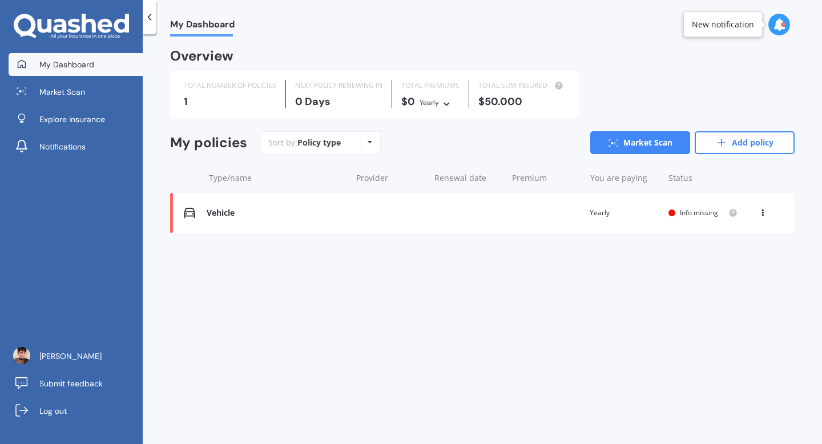
click at [444, 208] on div "Vehicle Renewal date Premium You are paying Yearly Status Info missing View opt…" at bounding box center [482, 213] width 624 height 40
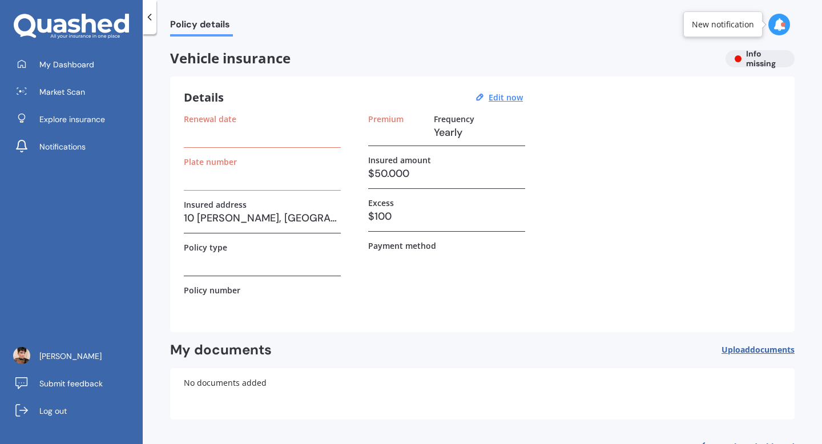
click at [382, 171] on h3 "$50.000" at bounding box center [446, 173] width 157 height 17
click at [245, 177] on h3 at bounding box center [262, 175] width 157 height 17
click at [394, 217] on h3 "$100" at bounding box center [446, 216] width 157 height 17
click at [417, 161] on label "Insured amount" at bounding box center [399, 160] width 63 height 10
click at [511, 98] on u "Edit now" at bounding box center [505, 97] width 34 height 11
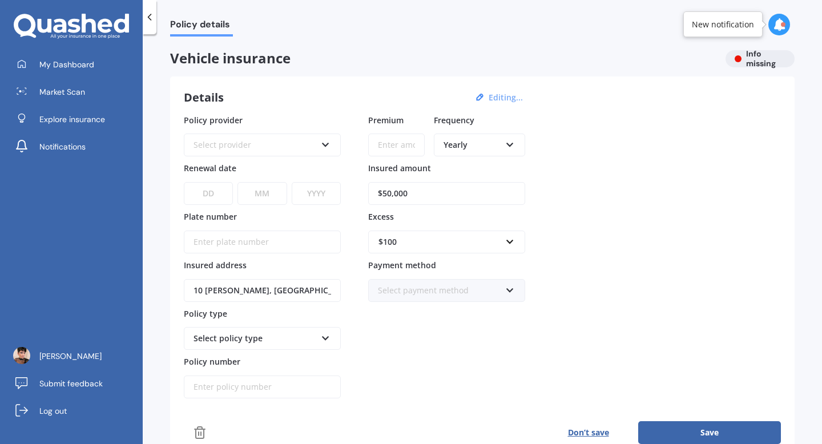
click at [405, 194] on input "$50,000" at bounding box center [446, 193] width 157 height 23
click at [425, 194] on input "$50,000" at bounding box center [446, 193] width 157 height 23
type input "$8,900"
click at [638, 421] on button "Save" at bounding box center [709, 432] width 143 height 23
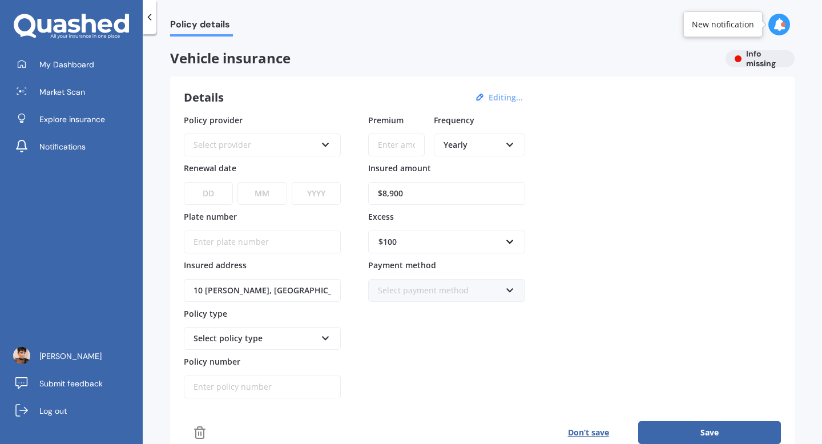
click at [663, 435] on button "Save" at bounding box center [709, 432] width 143 height 23
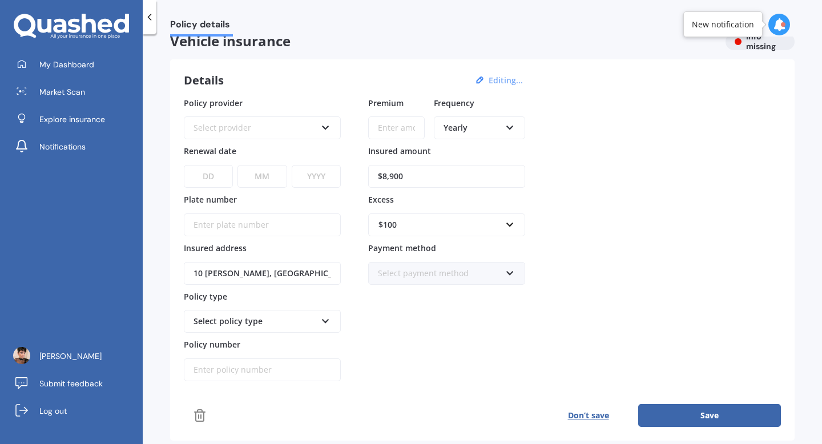
scroll to position [18, 0]
click at [686, 416] on button "Save" at bounding box center [709, 414] width 143 height 23
click at [586, 417] on button "Don’t save" at bounding box center [588, 414] width 100 height 23
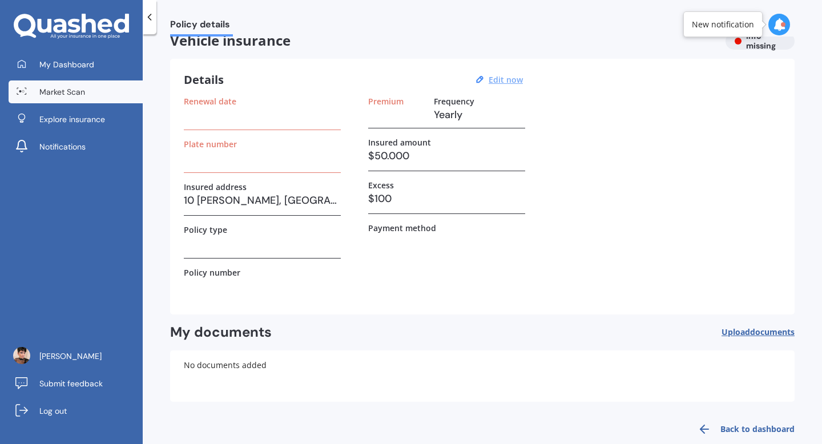
click at [50, 92] on span "Market Scan" at bounding box center [62, 91] width 46 height 11
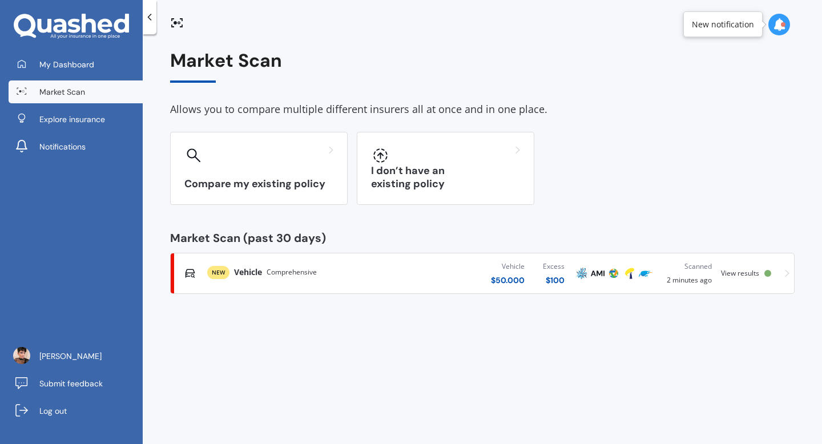
click at [382, 276] on div "Vehicle $ 50.000 Excess $ 100" at bounding box center [476, 273] width 195 height 34
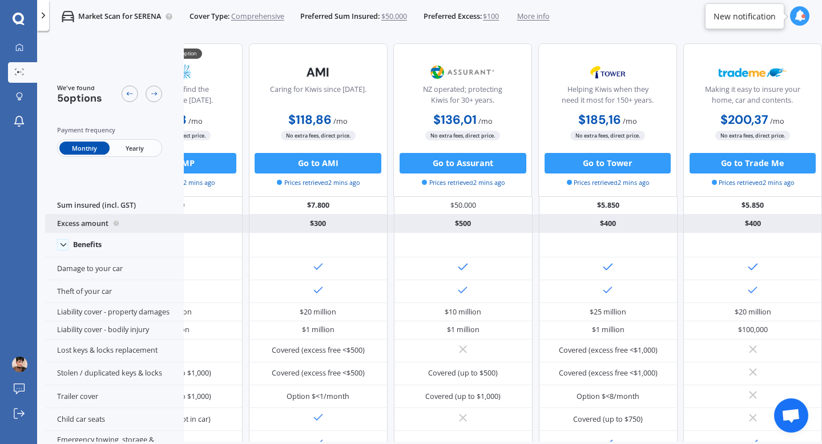
scroll to position [1, 0]
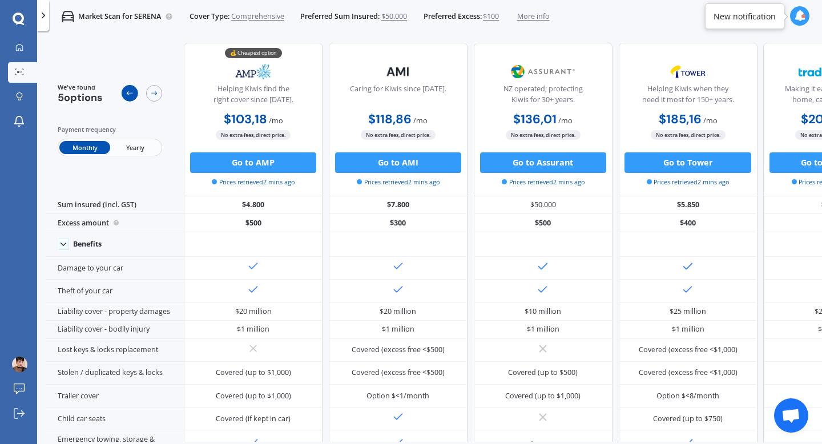
click at [131, 91] on icon at bounding box center [130, 93] width 8 height 8
click at [404, 15] on span "$50.000" at bounding box center [394, 16] width 26 height 10
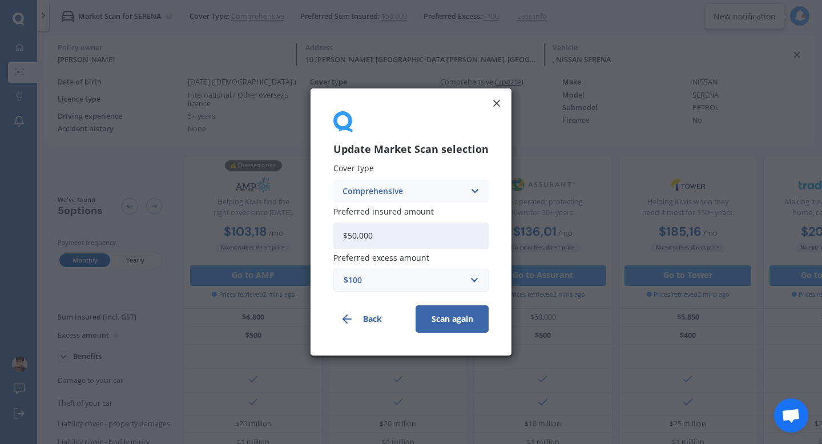
click at [360, 236] on input "$50,000" at bounding box center [410, 236] width 155 height 26
click at [377, 237] on input "$50,000" at bounding box center [410, 236] width 155 height 26
type input "$5"
type input "$8,900"
click at [442, 319] on button "Scan again" at bounding box center [451, 318] width 73 height 27
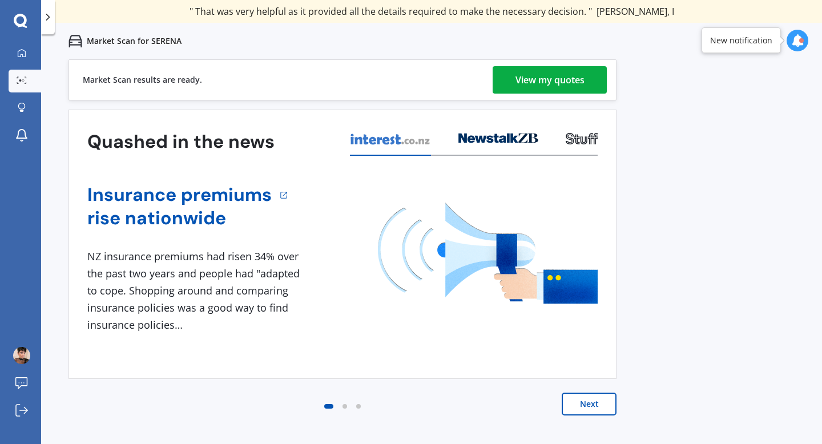
click at [580, 80] on div "View my quotes" at bounding box center [549, 79] width 69 height 27
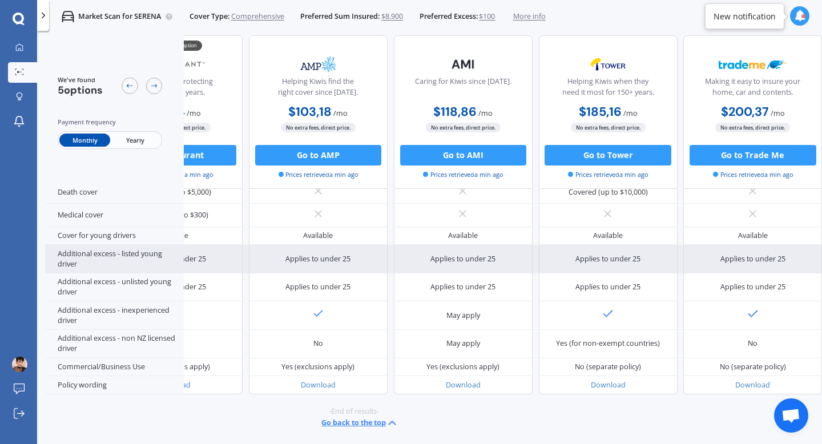
scroll to position [539, 0]
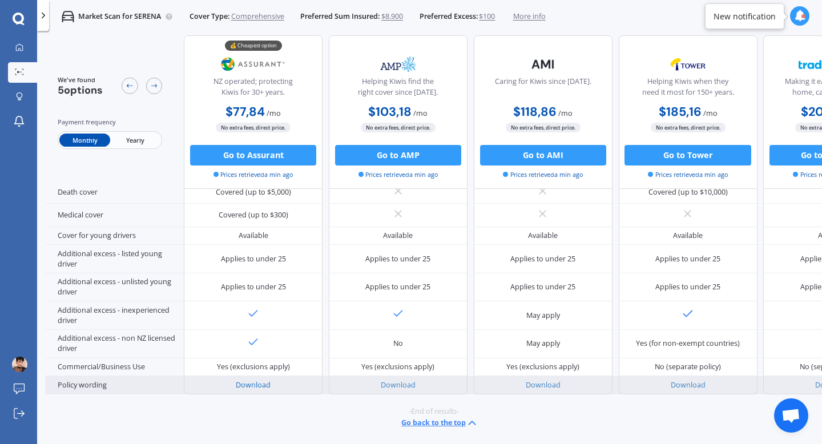
click at [250, 380] on link "Download" at bounding box center [253, 385] width 35 height 10
